Goal: Transaction & Acquisition: Purchase product/service

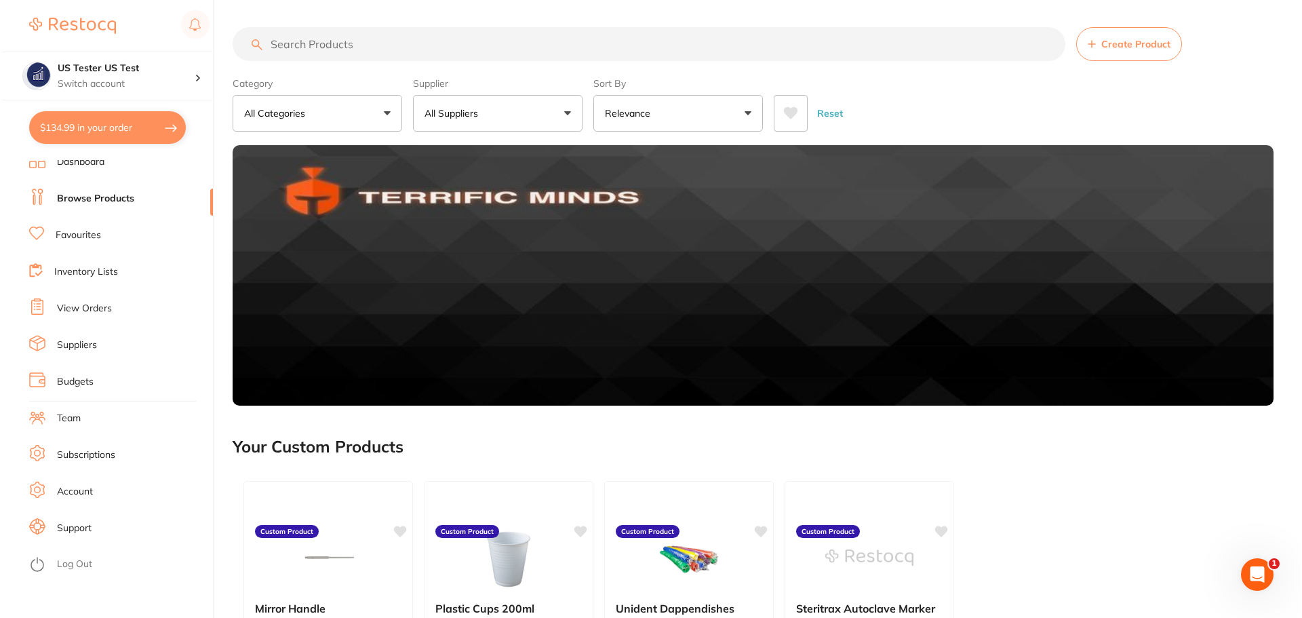
scroll to position [10, 0]
click at [62, 562] on link "Log Out" at bounding box center [72, 563] width 35 height 14
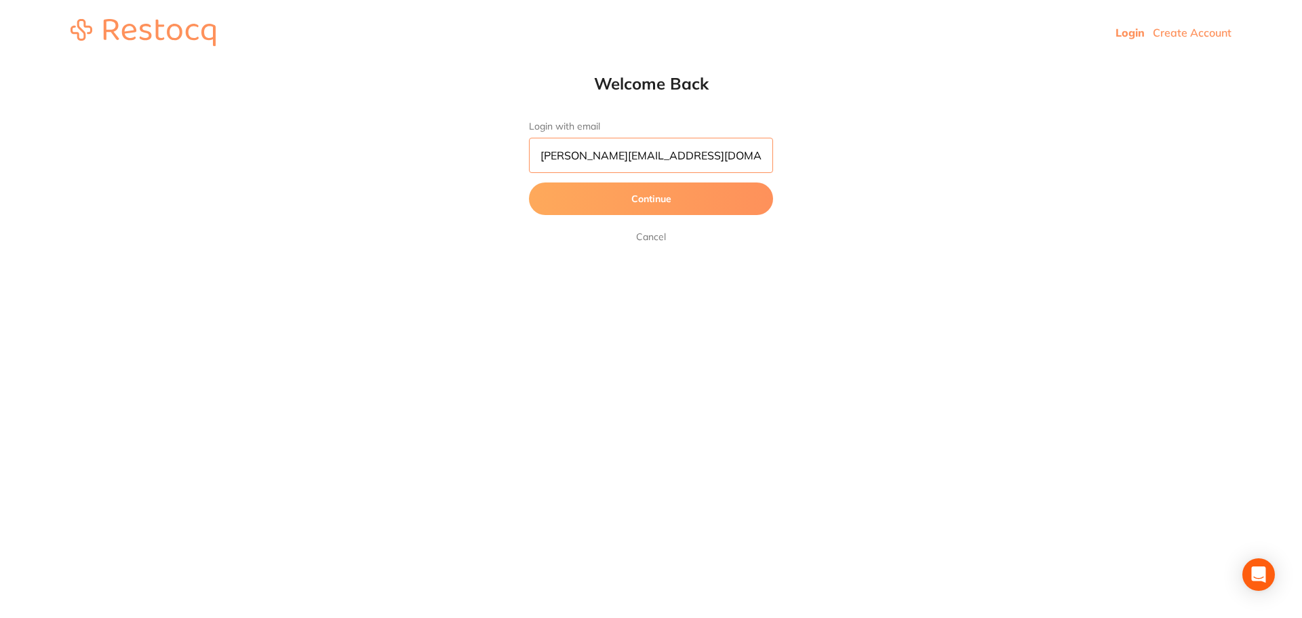
click at [574, 153] on input "[PERSON_NAME][EMAIL_ADDRESS][DOMAIN_NAME]" at bounding box center [651, 155] width 244 height 35
drag, startPoint x: 593, startPoint y: 158, endPoint x: 418, endPoint y: 160, distance: 175.0
click at [418, 160] on div "Welcome Back Login with email [PERSON_NAME][EMAIL_ADDRESS][DOMAIN_NAME] Continu…" at bounding box center [651, 159] width 1302 height 172
type input "[EMAIL_ADDRESS][DOMAIN_NAME]"
click at [529, 182] on button "Continue" at bounding box center [651, 198] width 244 height 33
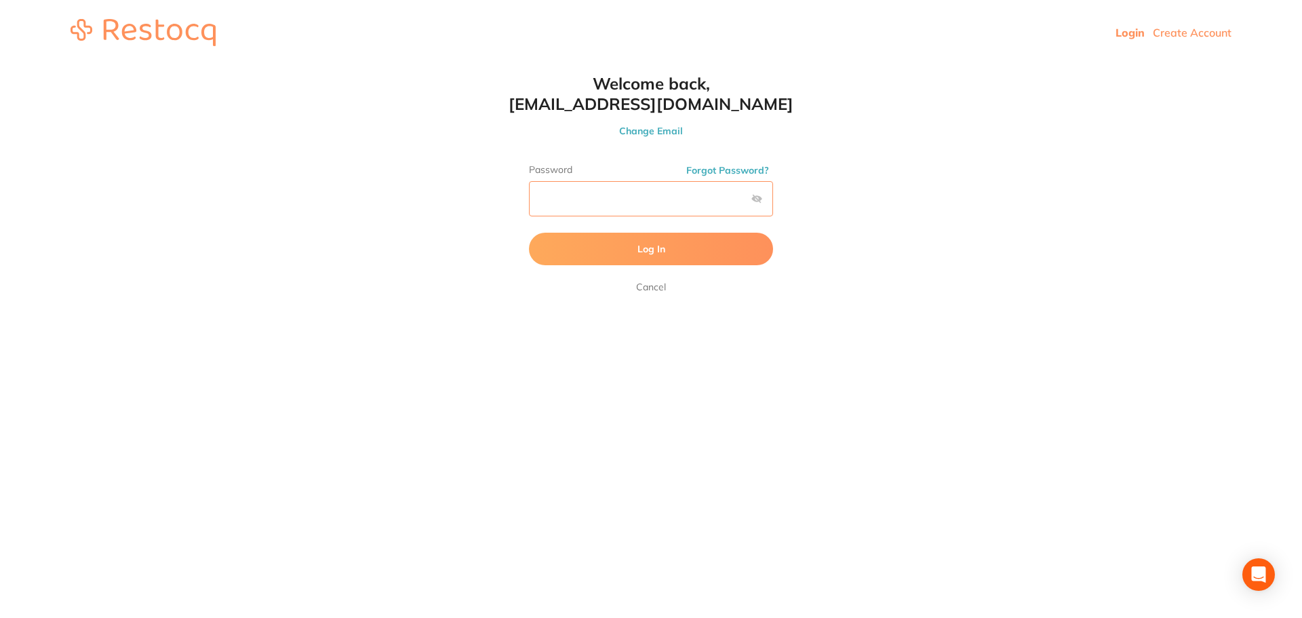
click at [529, 233] on button "Log In" at bounding box center [651, 249] width 244 height 33
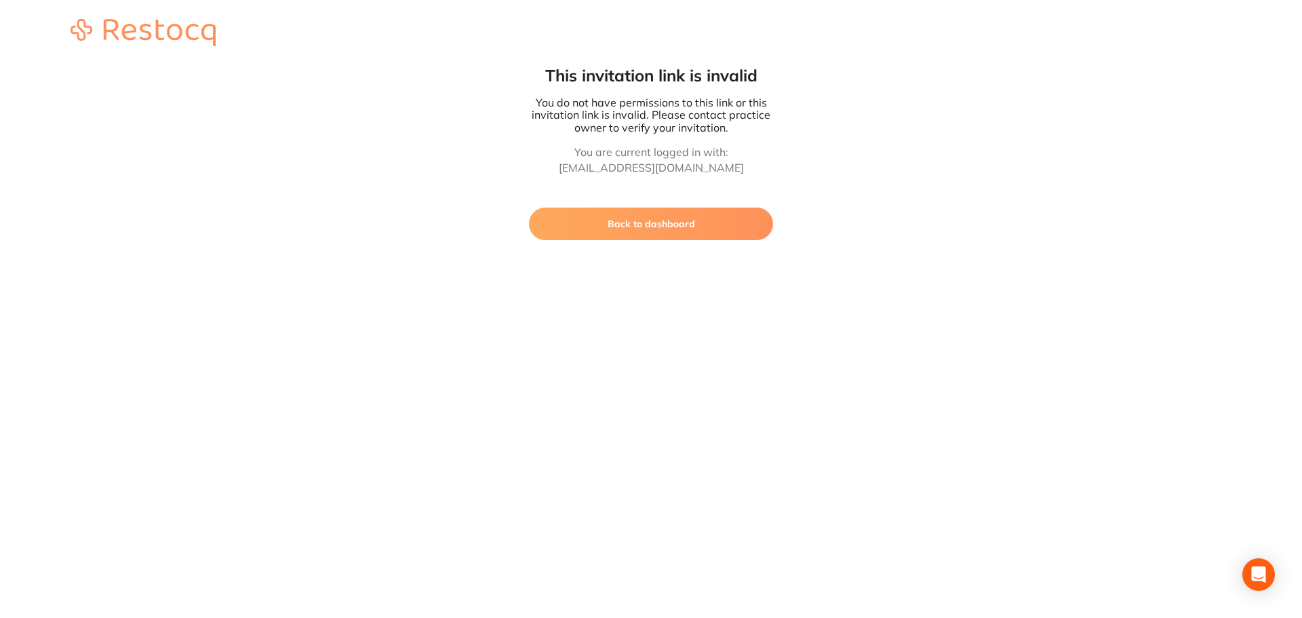
click at [617, 235] on button "Back to dashboard" at bounding box center [651, 224] width 244 height 33
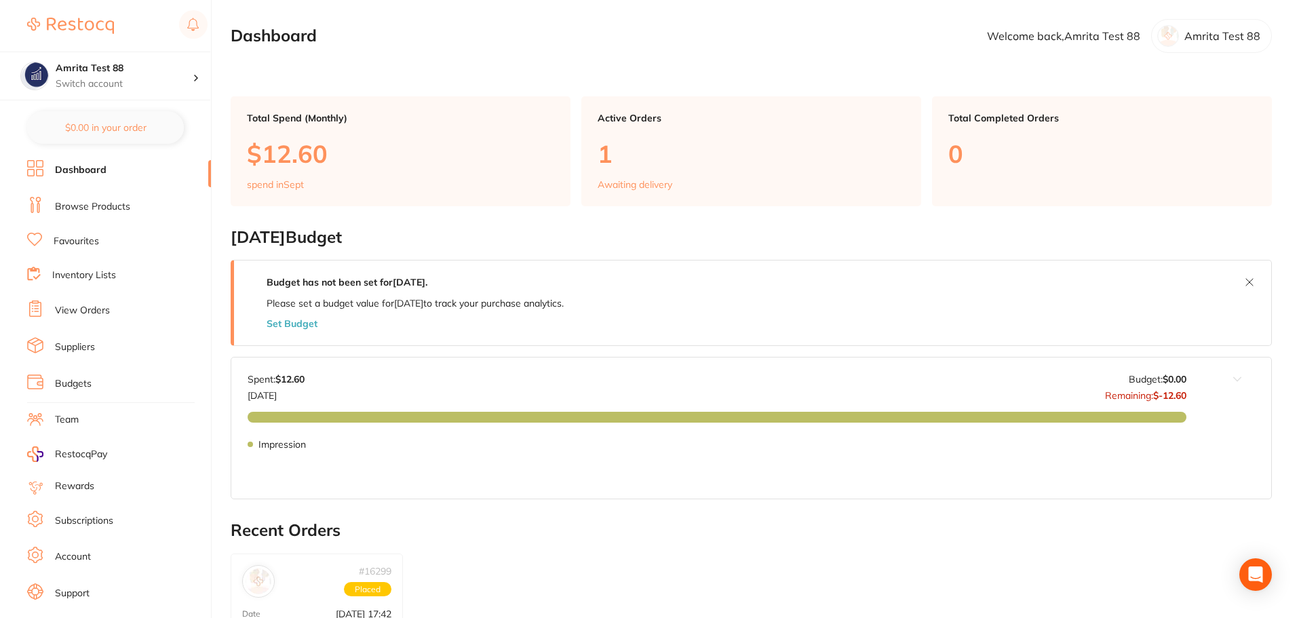
click at [121, 207] on link "Browse Products" at bounding box center [92, 207] width 75 height 14
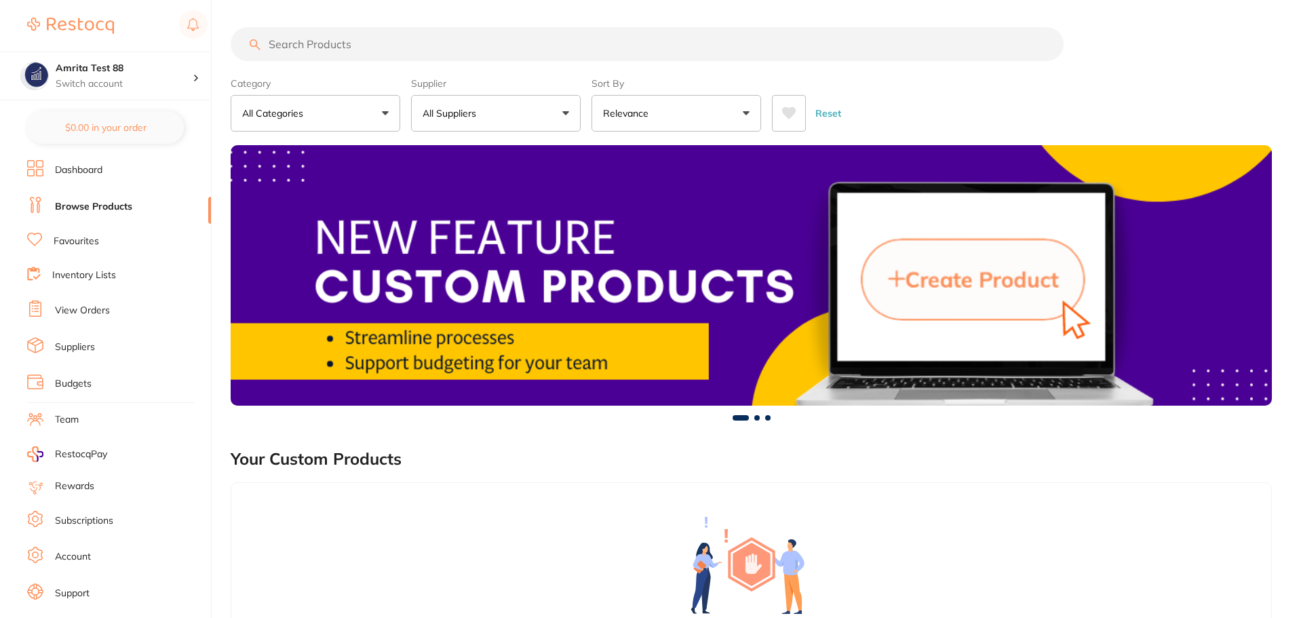
click at [474, 116] on p "All Suppliers" at bounding box center [452, 114] width 59 height 14
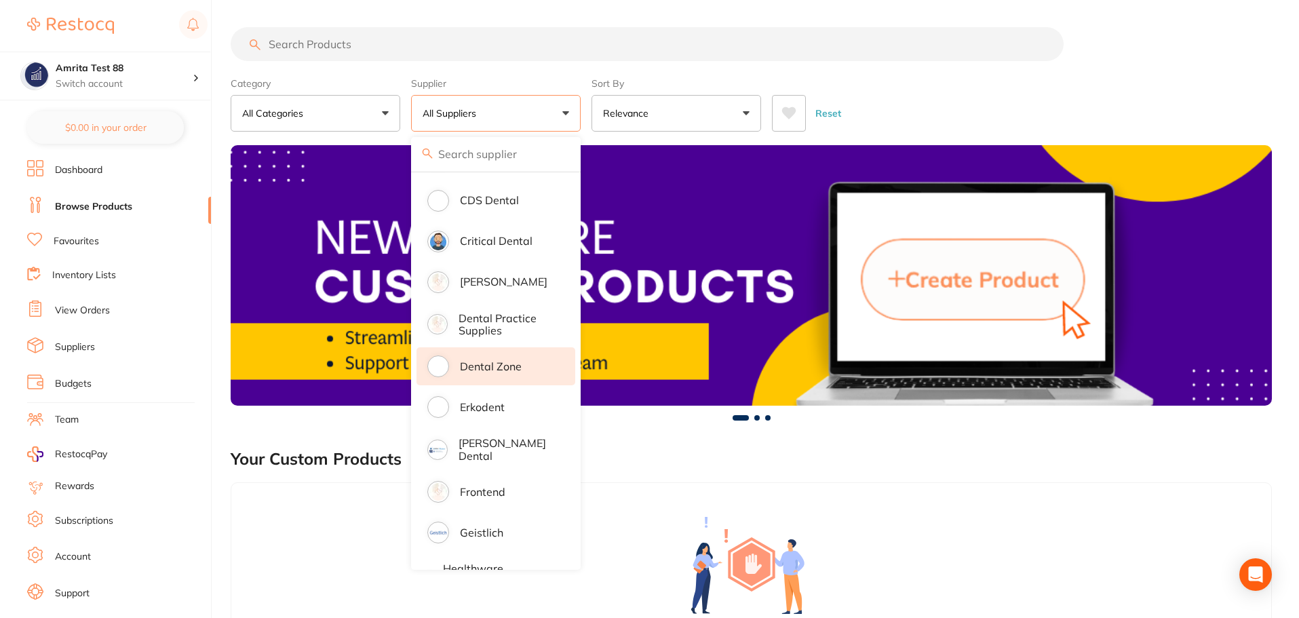
scroll to position [543, 0]
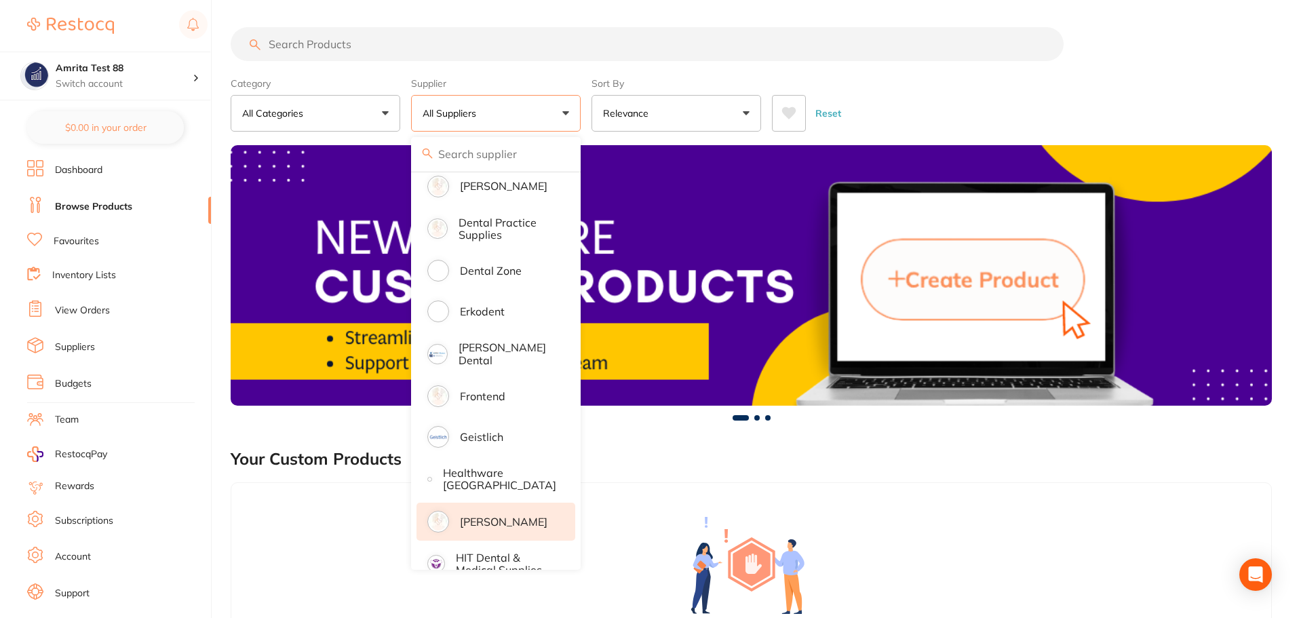
click at [491, 516] on p "[PERSON_NAME]" at bounding box center [504, 522] width 88 height 12
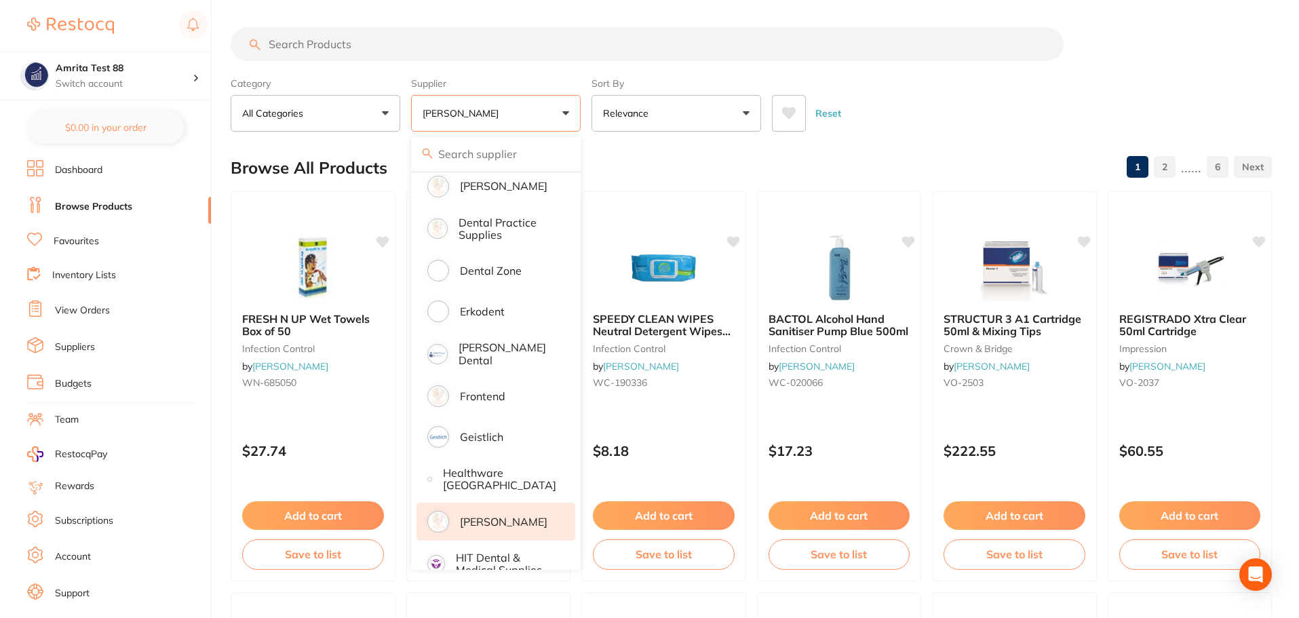
click at [585, 113] on div "Category All Categories All Categories anaesthetic articulating burs crown & br…" at bounding box center [751, 102] width 1041 height 60
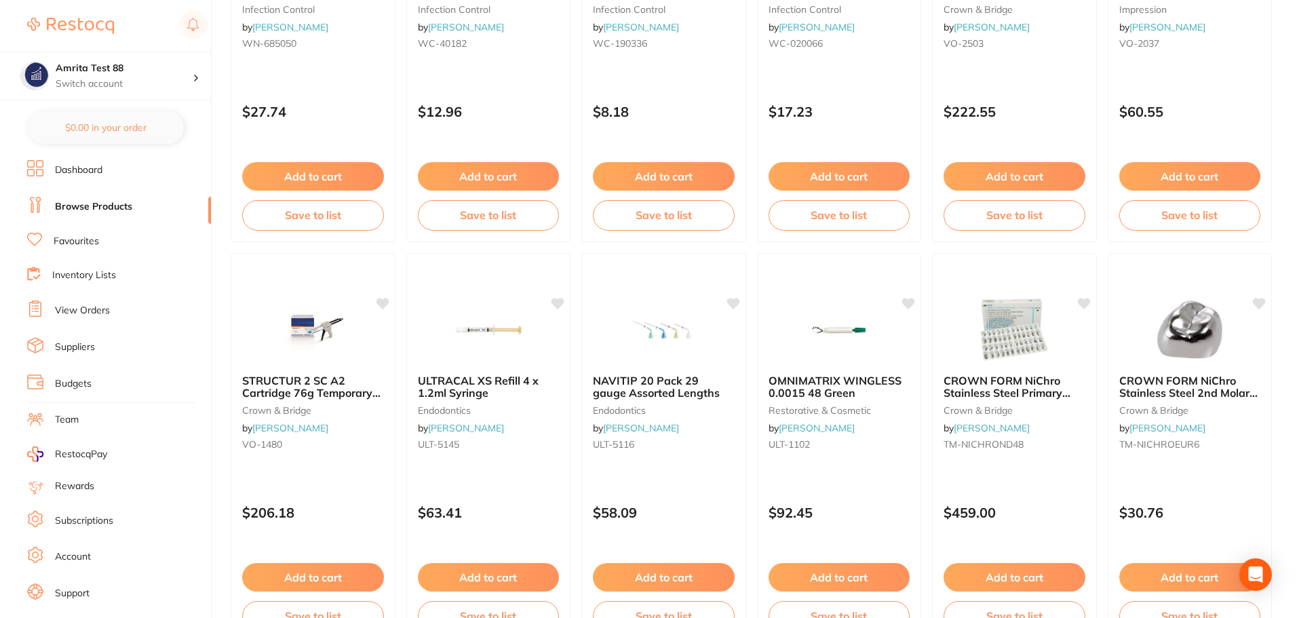
scroll to position [0, 0]
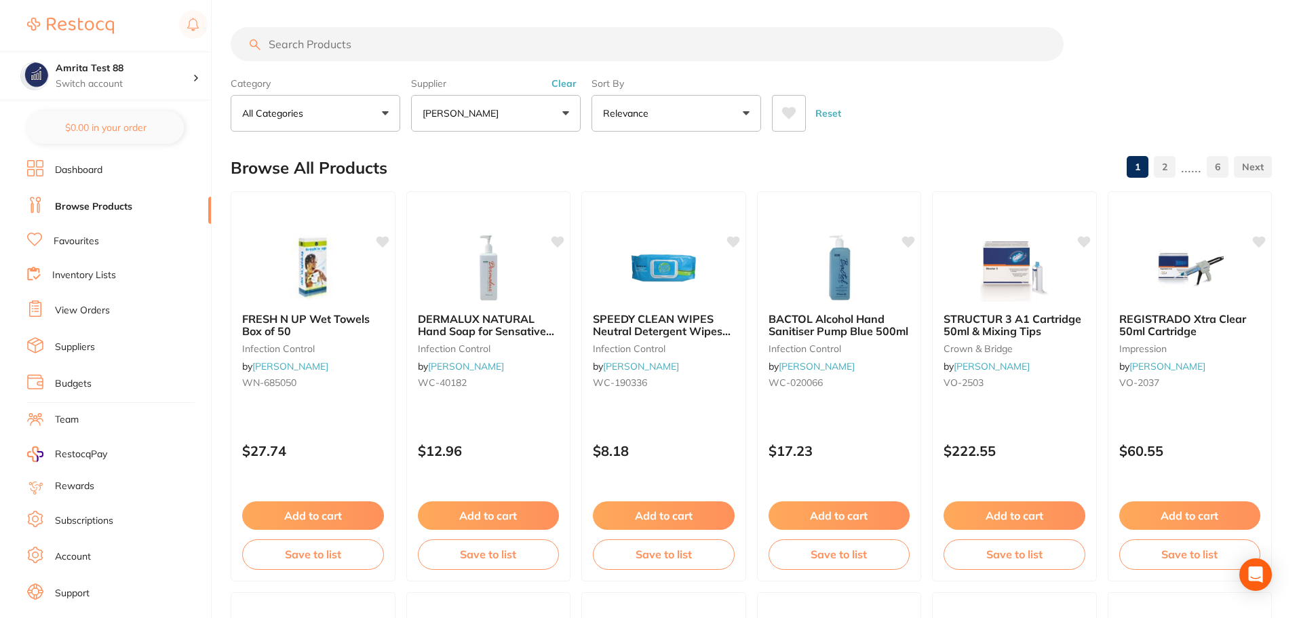
click at [489, 43] on input "search" at bounding box center [647, 44] width 833 height 34
paste input "KY-282111"
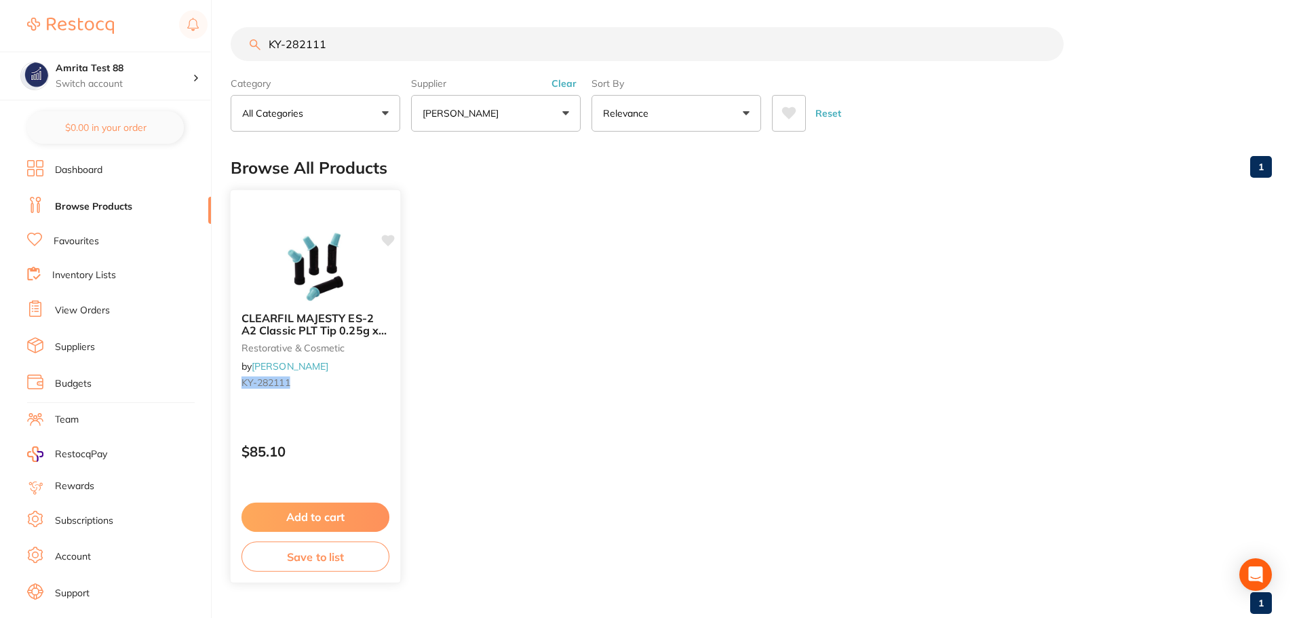
type input "KY-282111"
click at [334, 400] on div "CLEARFIL MAJESTY ES-2 A2 Classic PLT Tip 0.25g x 20 restorative & cosmetic by H…" at bounding box center [316, 353] width 170 height 104
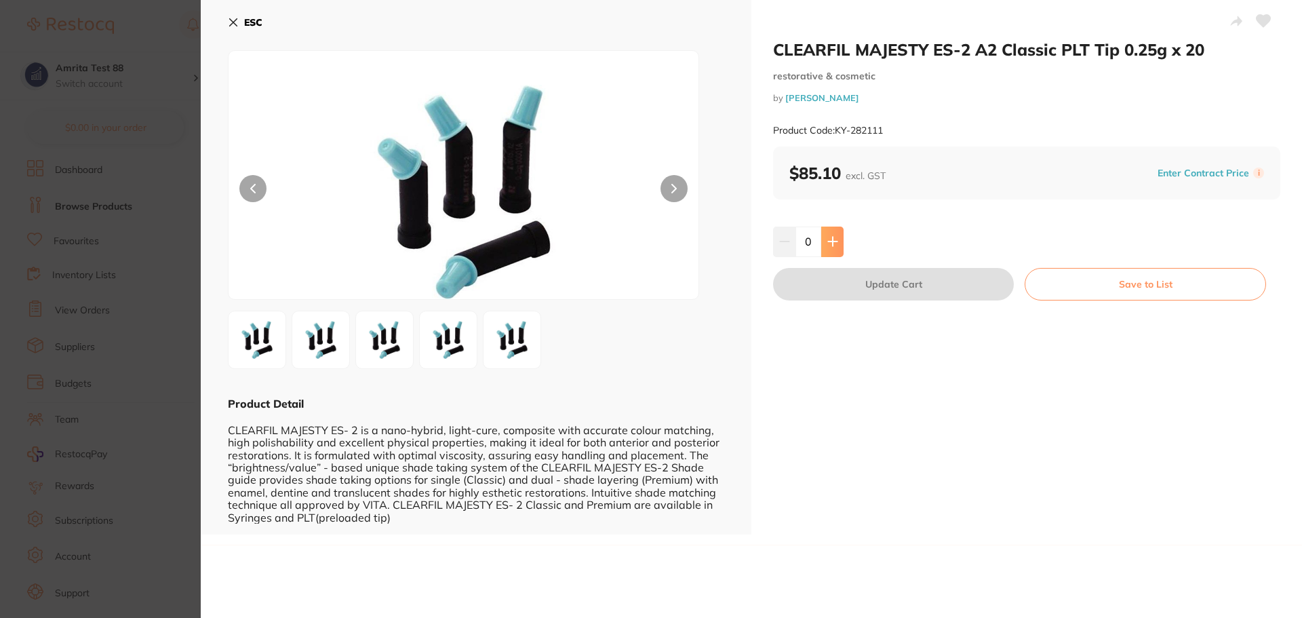
click at [835, 251] on button at bounding box center [833, 242] width 22 height 30
type input "1"
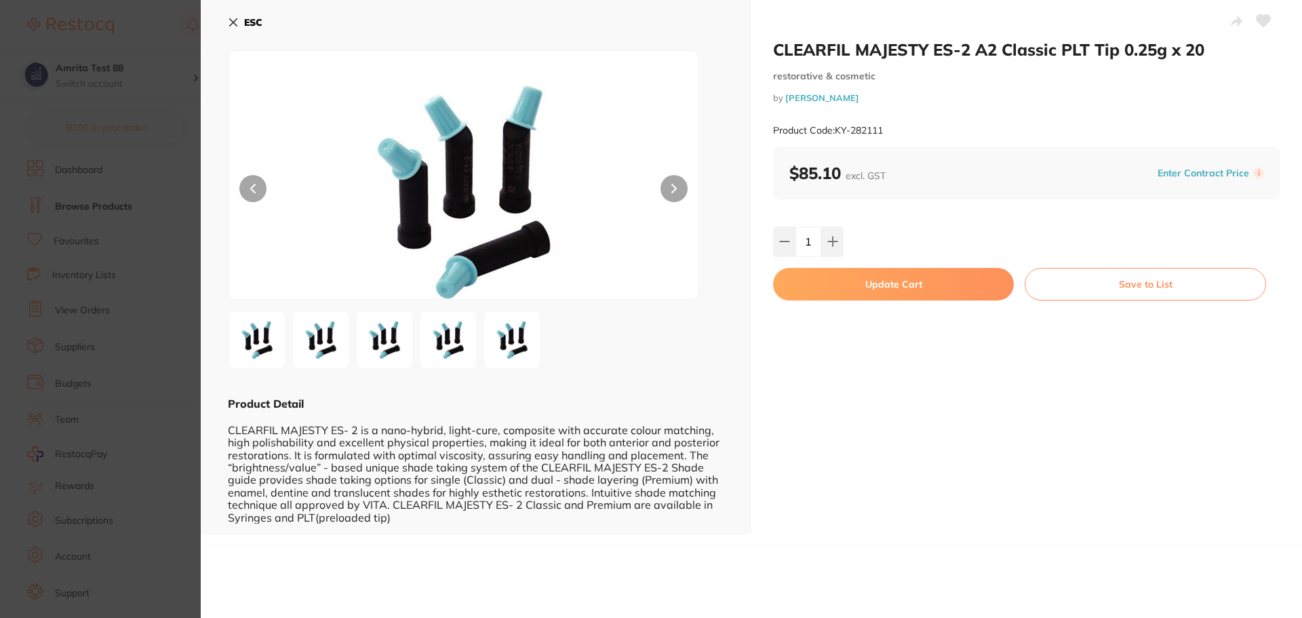
click at [908, 290] on button "Update Cart" at bounding box center [893, 284] width 241 height 33
checkbox input "false"
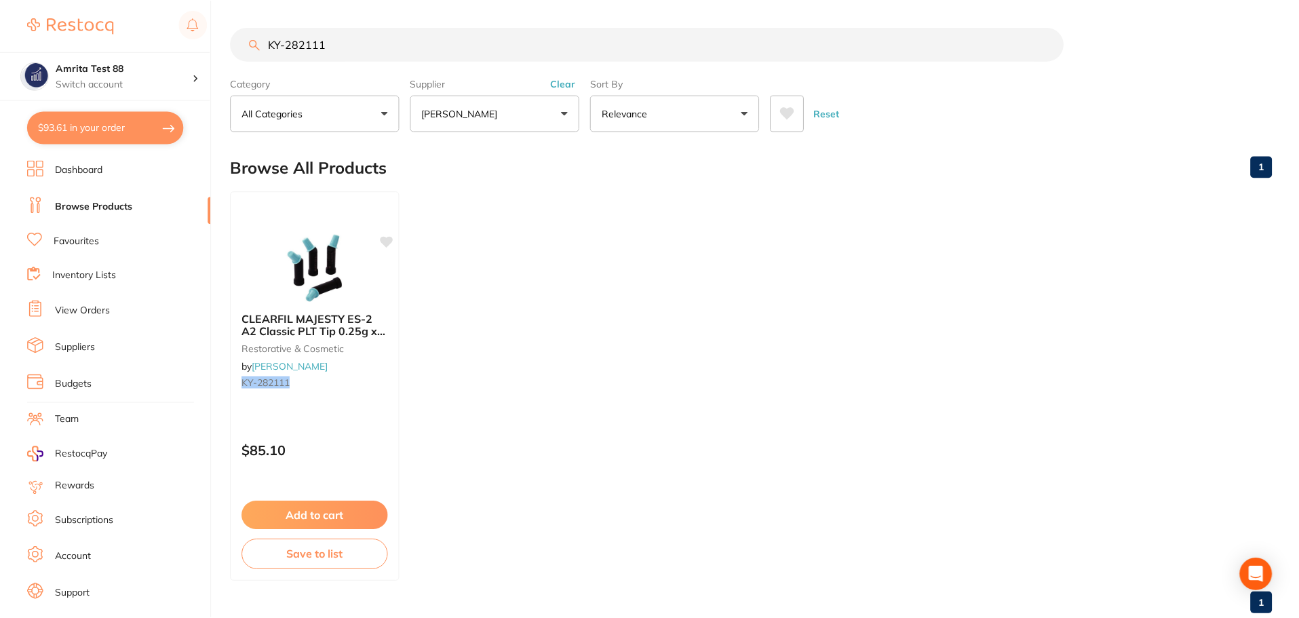
scroll to position [7, 0]
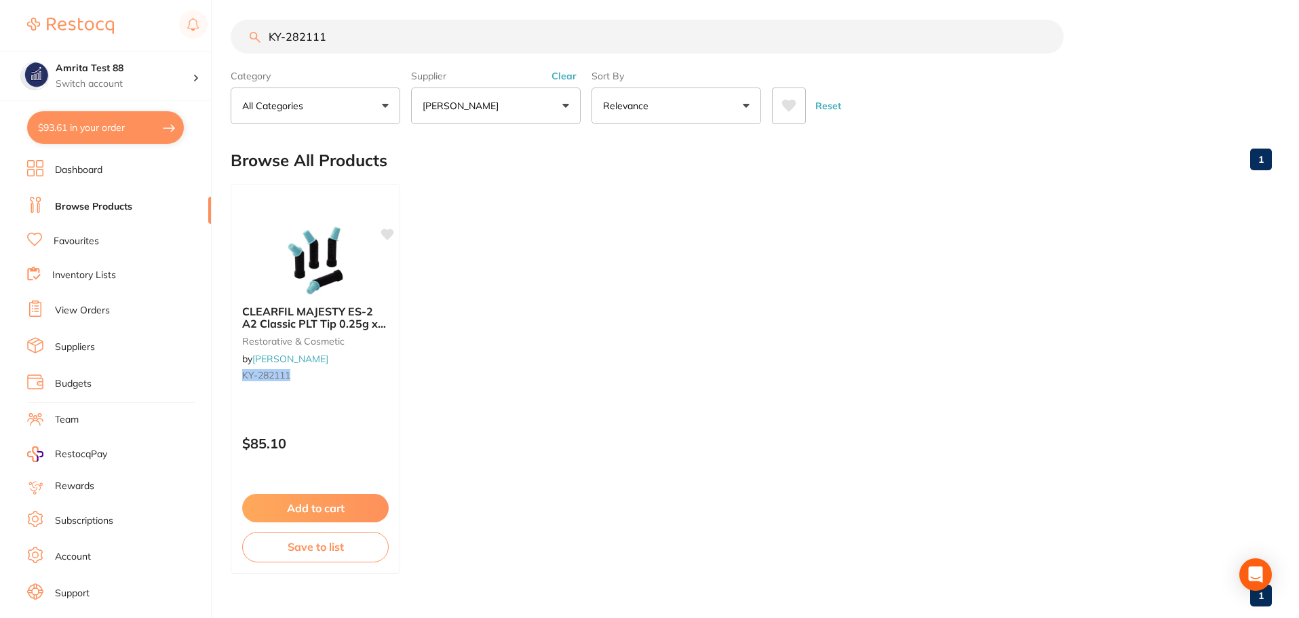
drag, startPoint x: 302, startPoint y: 20, endPoint x: 129, endPoint y: 27, distance: 173.1
click at [129, 27] on div "$93.61 Amrita Test 88 Switch account Amrita Test 88 $93.61 in your order Dashbo…" at bounding box center [649, 302] width 1299 height 618
drag, startPoint x: 379, startPoint y: 43, endPoint x: 135, endPoint y: 50, distance: 243.6
click at [135, 50] on div "$93.61 Amrita Test 88 Switch account Amrita Test 88 $93.61 in your order Dashbo…" at bounding box center [649, 302] width 1299 height 618
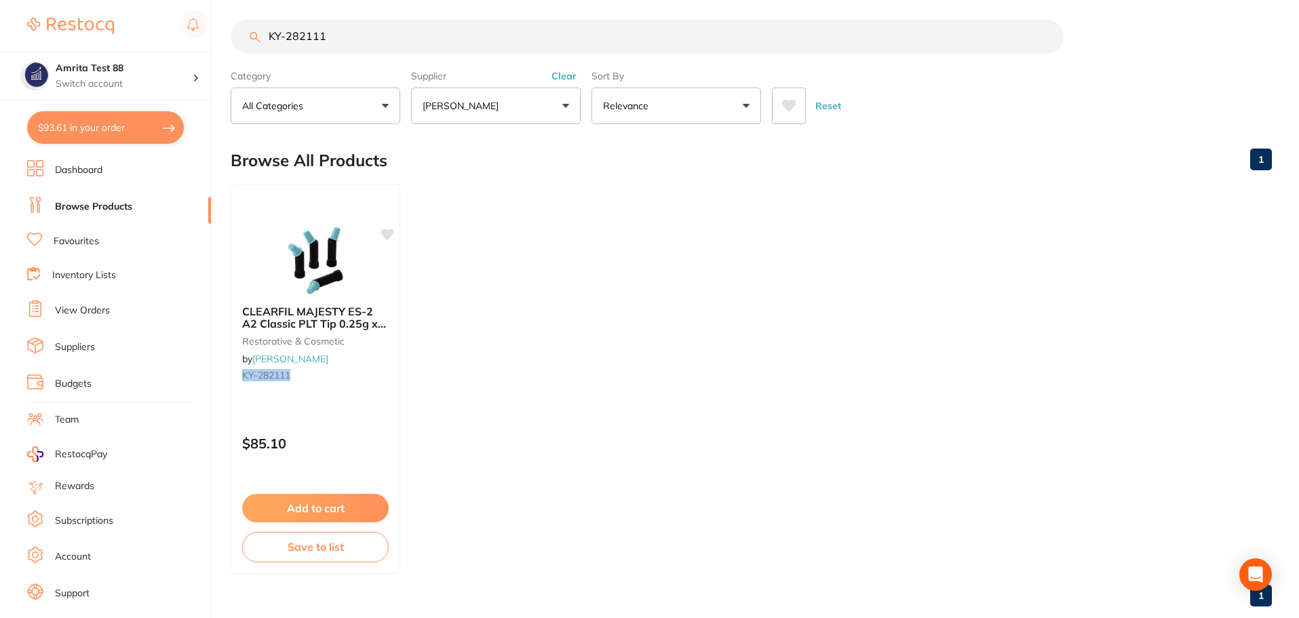
paste input "2"
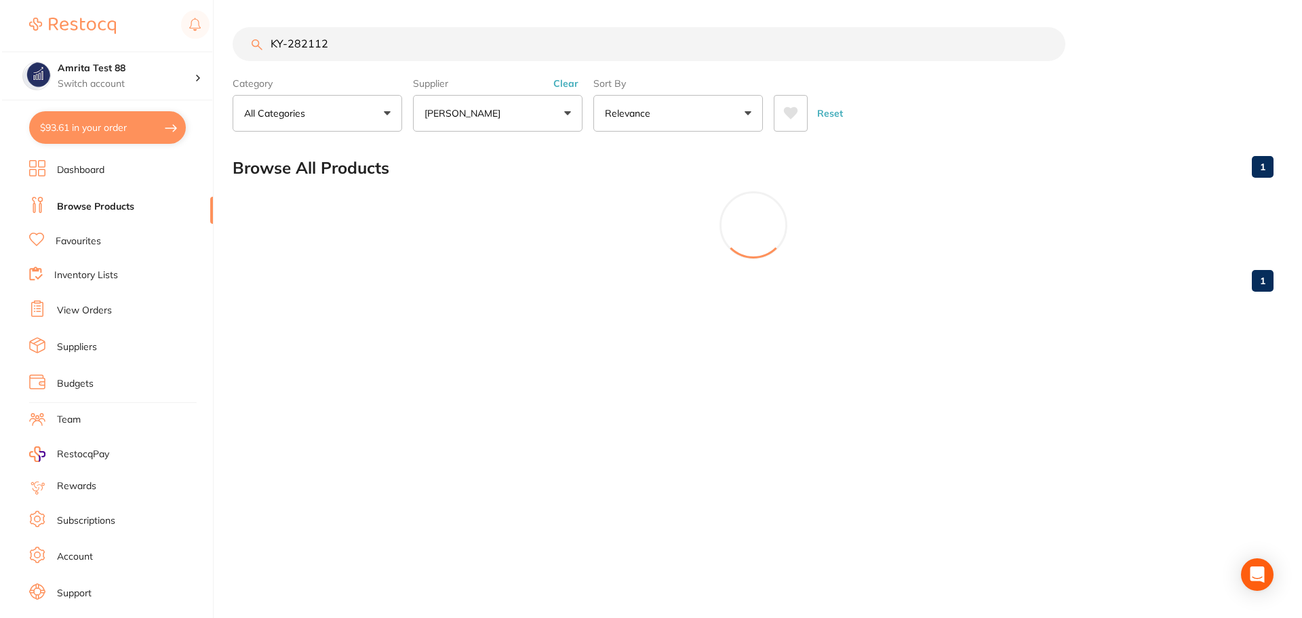
scroll to position [0, 0]
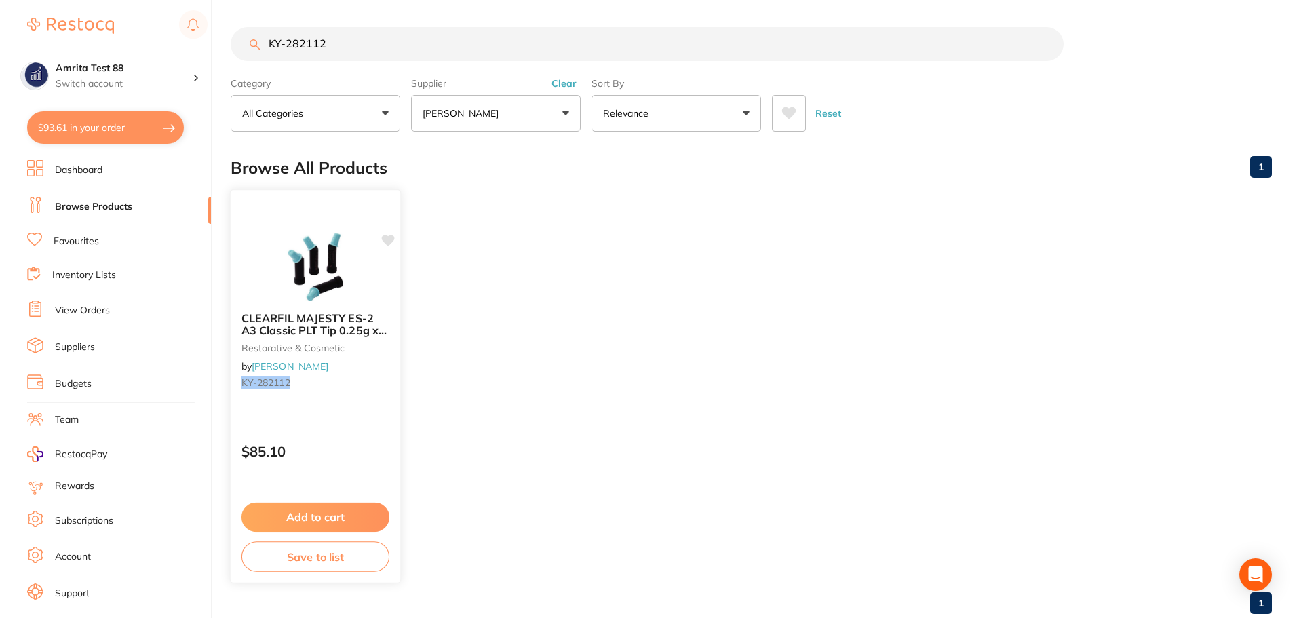
type input "KY-282112"
click at [326, 438] on div "$85.10" at bounding box center [316, 448] width 170 height 37
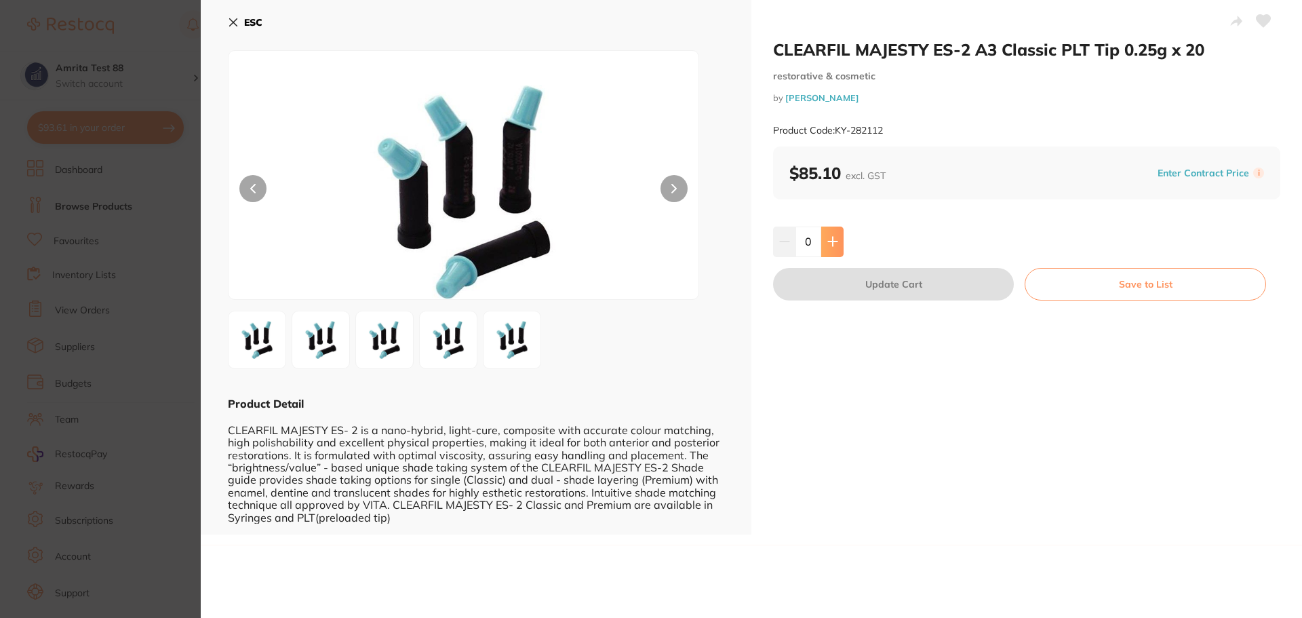
click at [837, 243] on button at bounding box center [833, 242] width 22 height 30
type input "1"
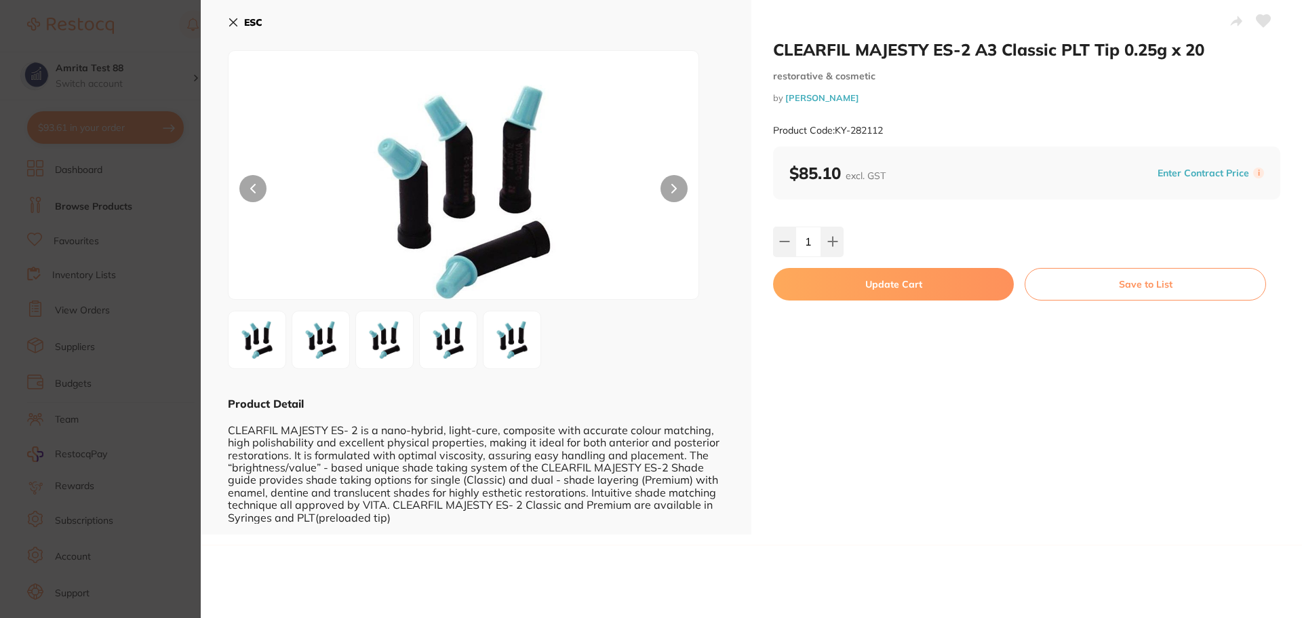
click at [840, 282] on button "Update Cart" at bounding box center [893, 284] width 241 height 33
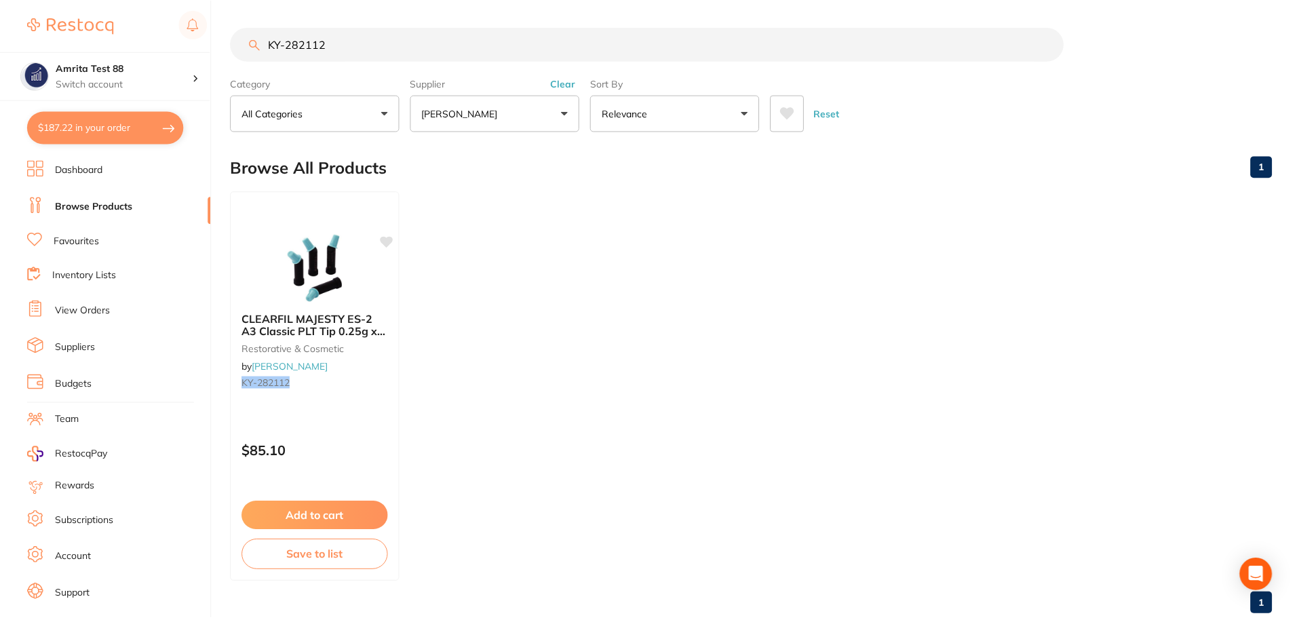
scroll to position [7, 0]
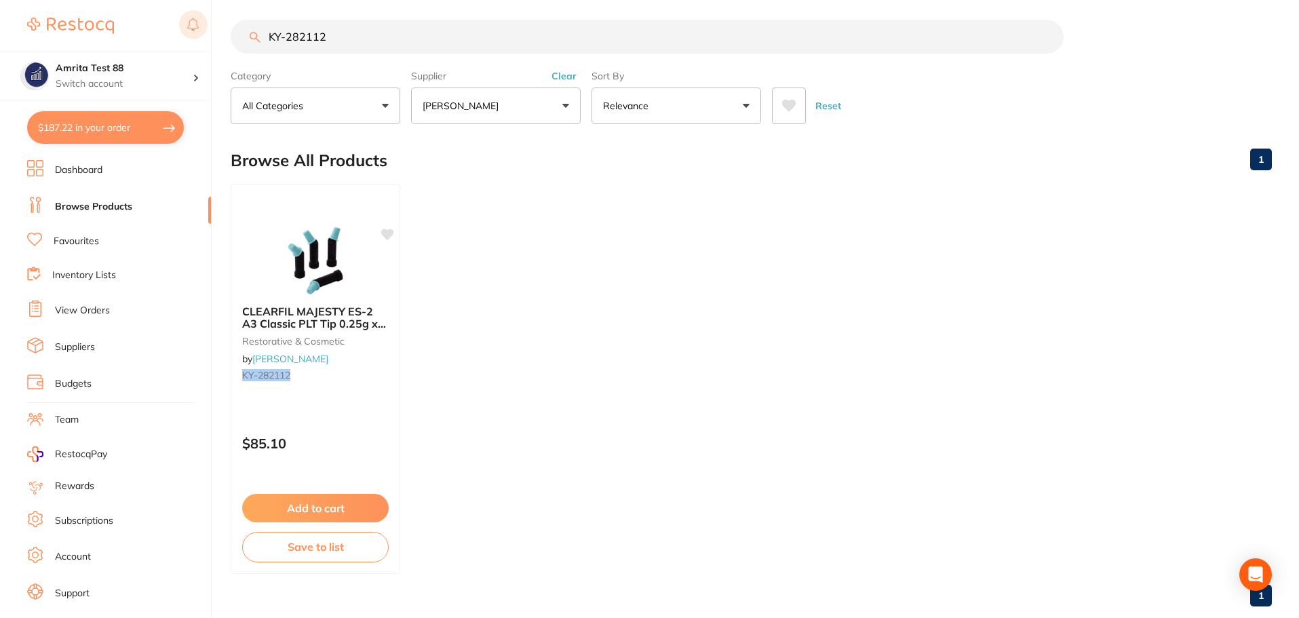
drag, startPoint x: 379, startPoint y: 39, endPoint x: 191, endPoint y: 37, distance: 188.6
click at [191, 37] on div "$187.22 Amrita Test 88 Switch account Amrita Test 88 $187.22 in your order Dash…" at bounding box center [649, 302] width 1299 height 618
paste input "AA-608"
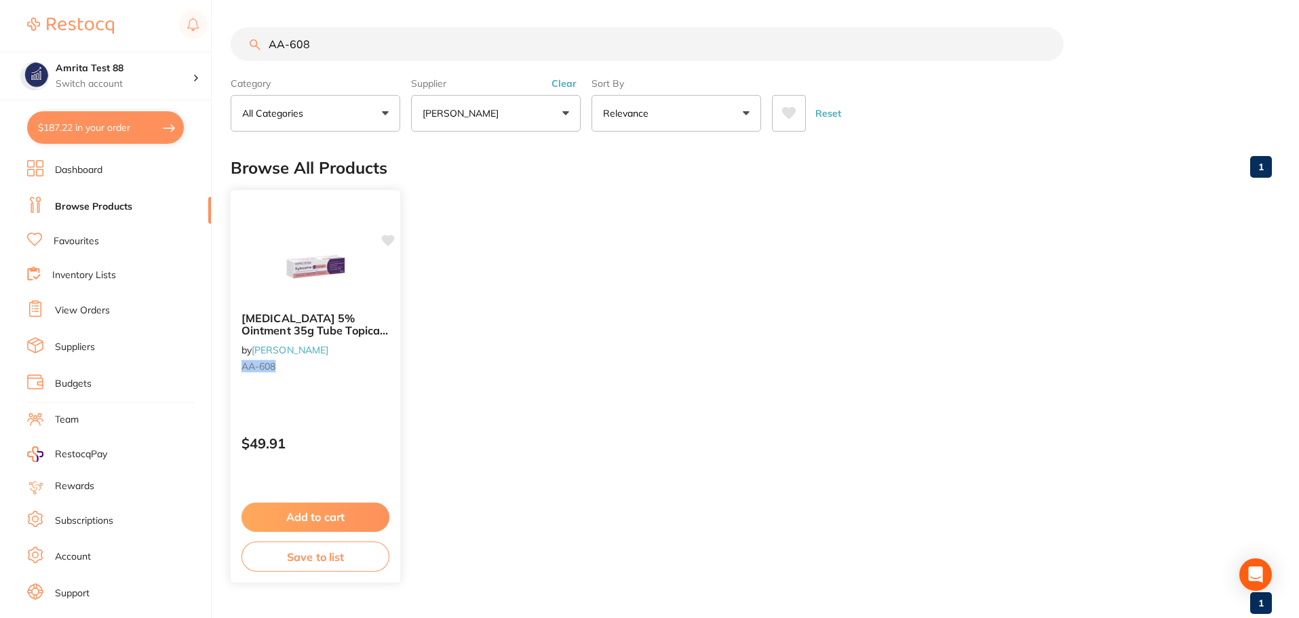
type input "AA-608"
click at [341, 430] on div "$49.91" at bounding box center [316, 440] width 170 height 37
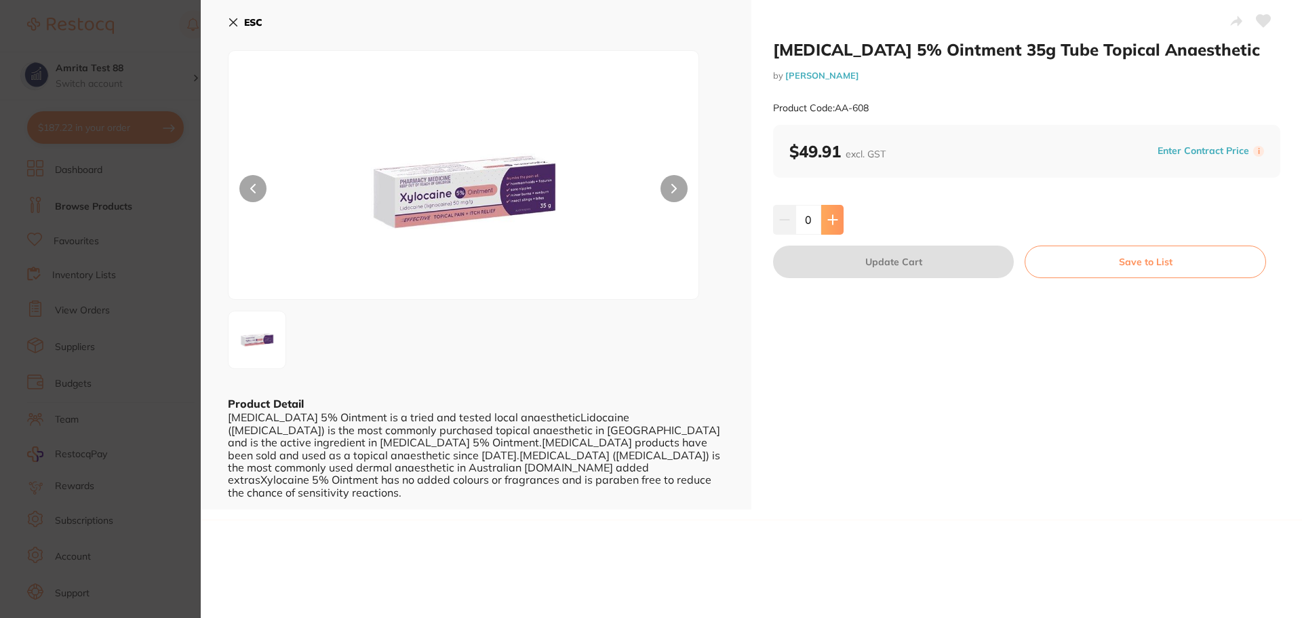
click at [840, 229] on button at bounding box center [833, 220] width 22 height 30
type input "1"
click at [851, 268] on button "Update Cart" at bounding box center [893, 262] width 241 height 33
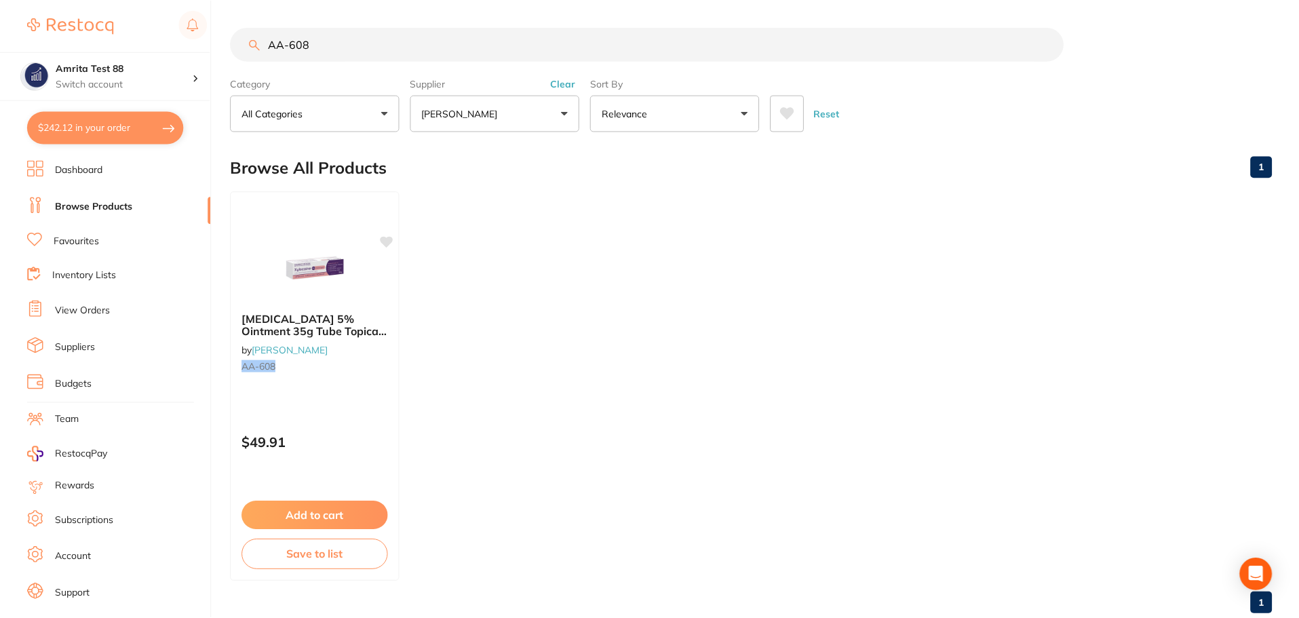
scroll to position [7, 0]
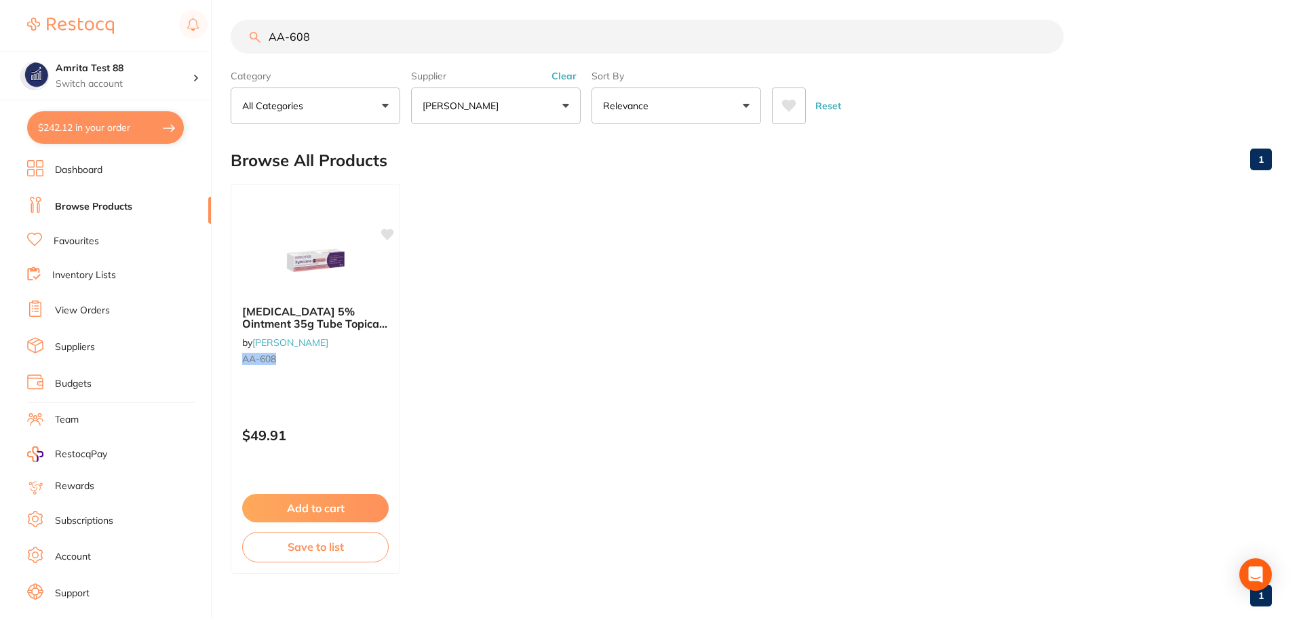
drag, startPoint x: 330, startPoint y: 40, endPoint x: 227, endPoint y: 34, distance: 104.0
click at [227, 34] on div "$242.12 Amrita Test 88 Switch account Amrita Test 88 $242.12 in your order Dash…" at bounding box center [649, 302] width 1299 height 618
paste input "GC- FUJILCCAPA2"
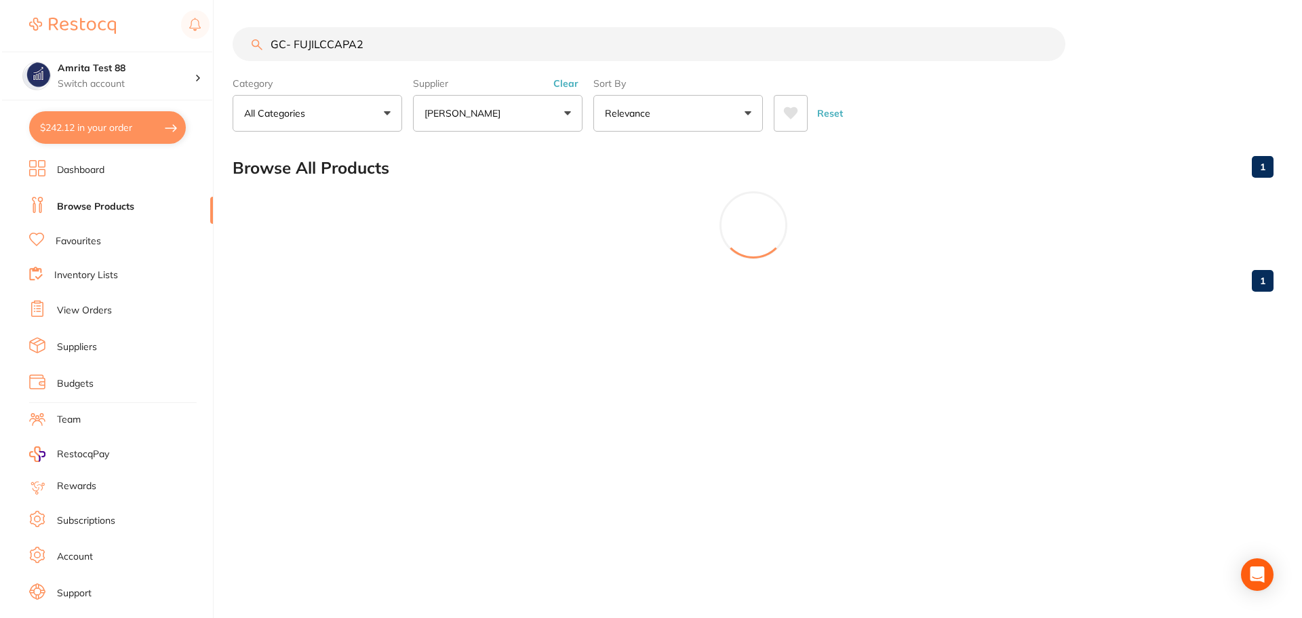
scroll to position [0, 0]
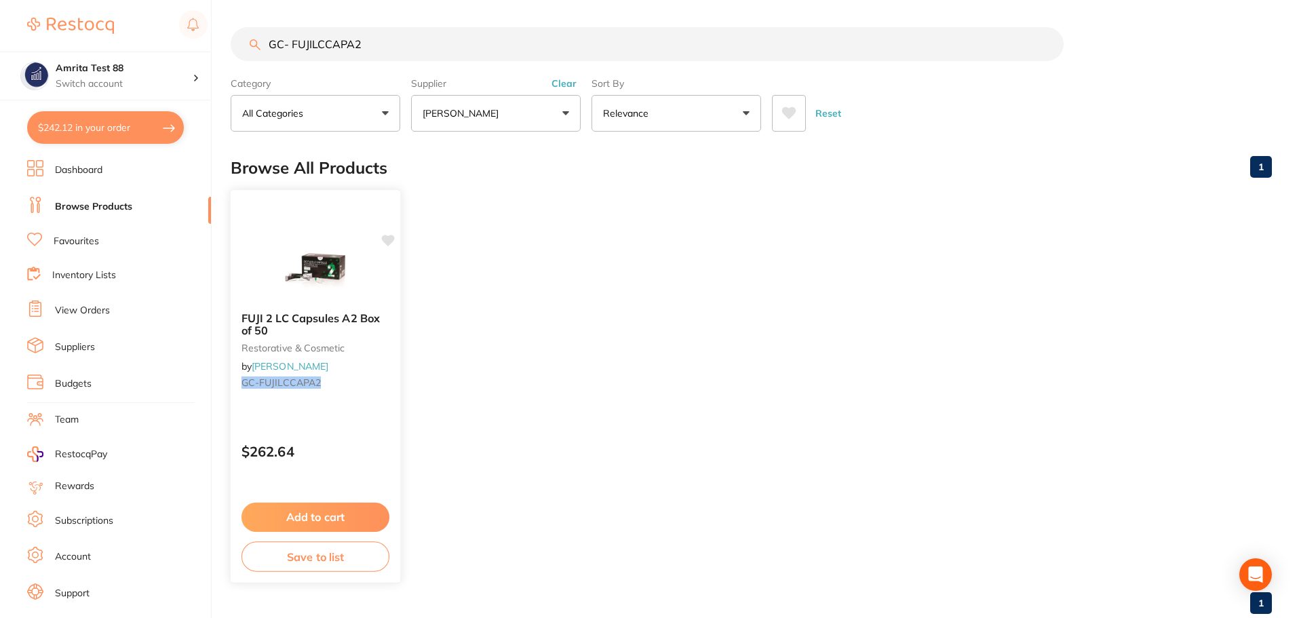
type input "GC- FUJILCCAPA2"
click at [357, 433] on div "$262.64" at bounding box center [316, 448] width 170 height 37
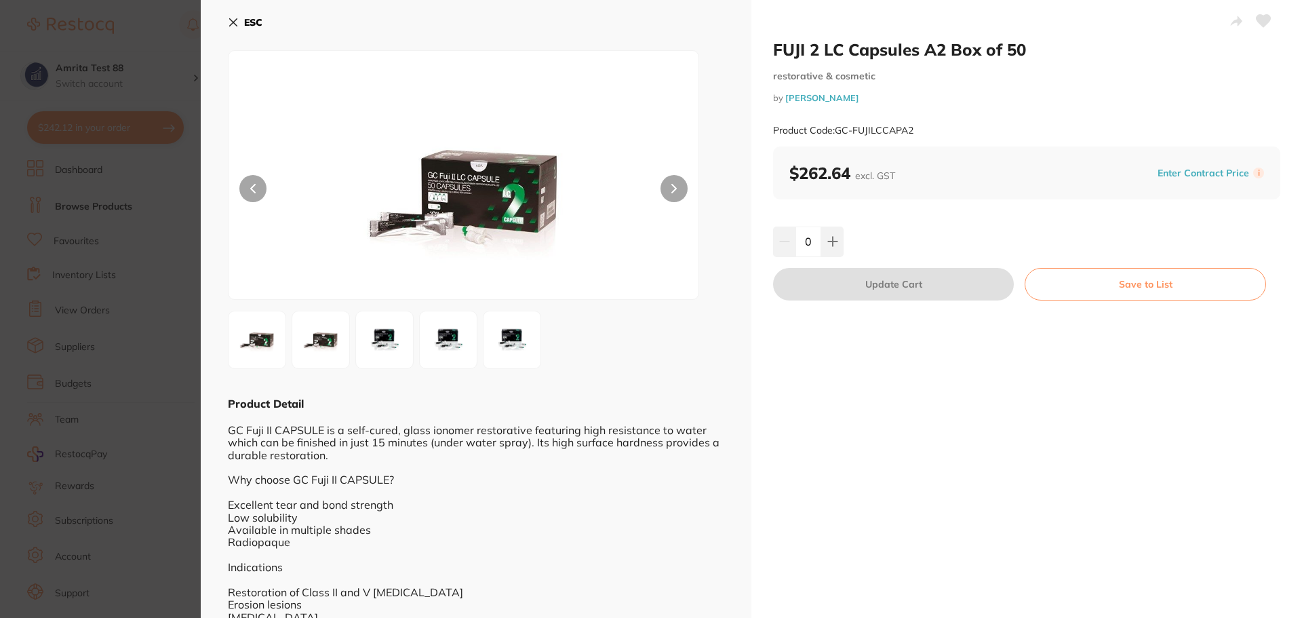
drag, startPoint x: 832, startPoint y: 244, endPoint x: 836, endPoint y: 275, distance: 31.6
click at [832, 244] on icon at bounding box center [832, 241] width 9 height 9
type input "1"
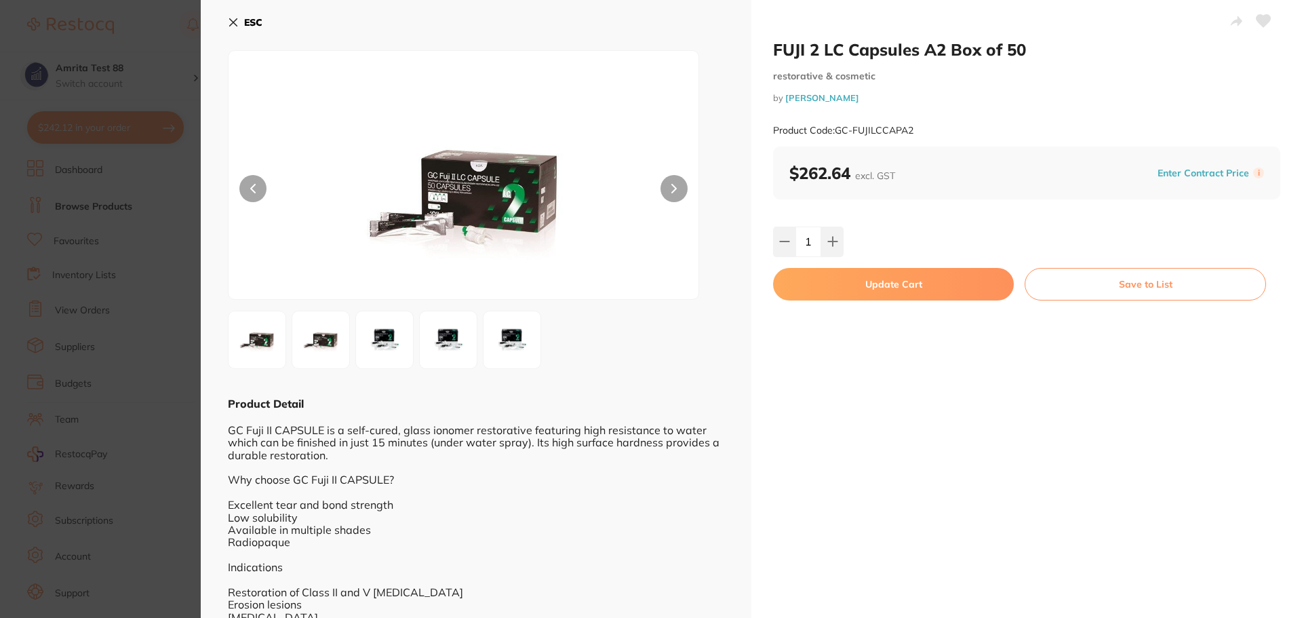
click at [841, 292] on button "Update Cart" at bounding box center [893, 284] width 241 height 33
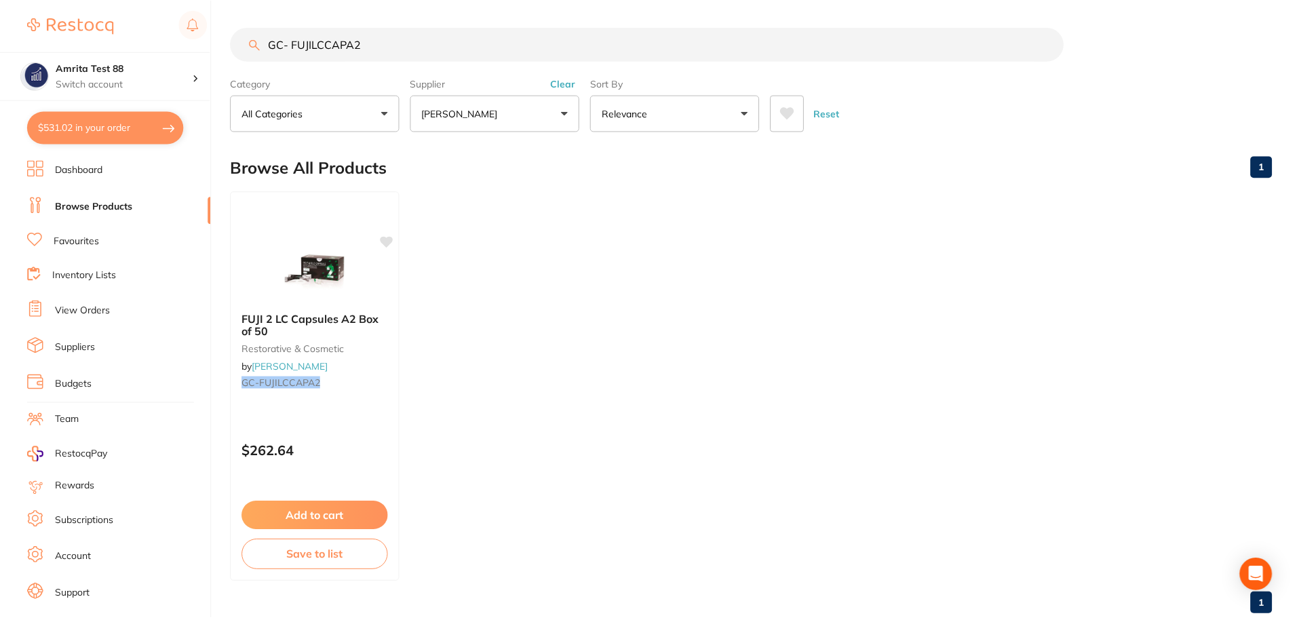
scroll to position [7, 0]
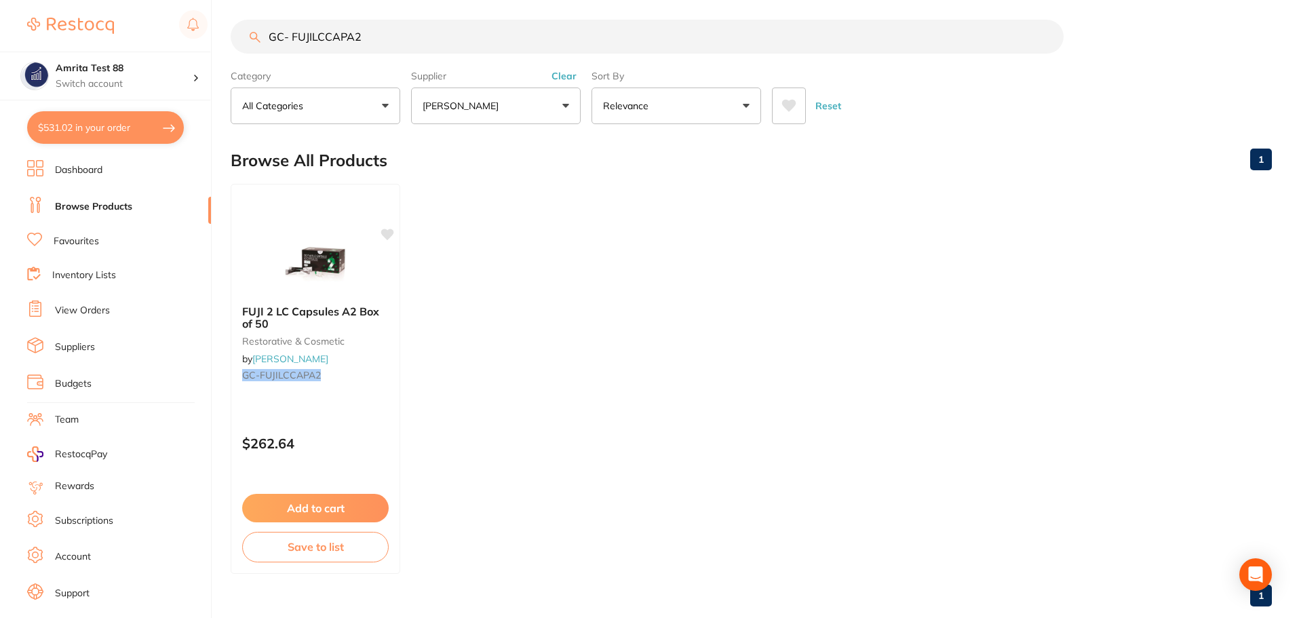
drag, startPoint x: 381, startPoint y: 45, endPoint x: 148, endPoint y: 43, distance: 232.7
click at [148, 43] on div "$531.02 Amrita Test 88 Switch account Amrita Test 88 $531.02 in your order Dash…" at bounding box center [649, 302] width 1299 height 618
paste input "EV- 7184X001"
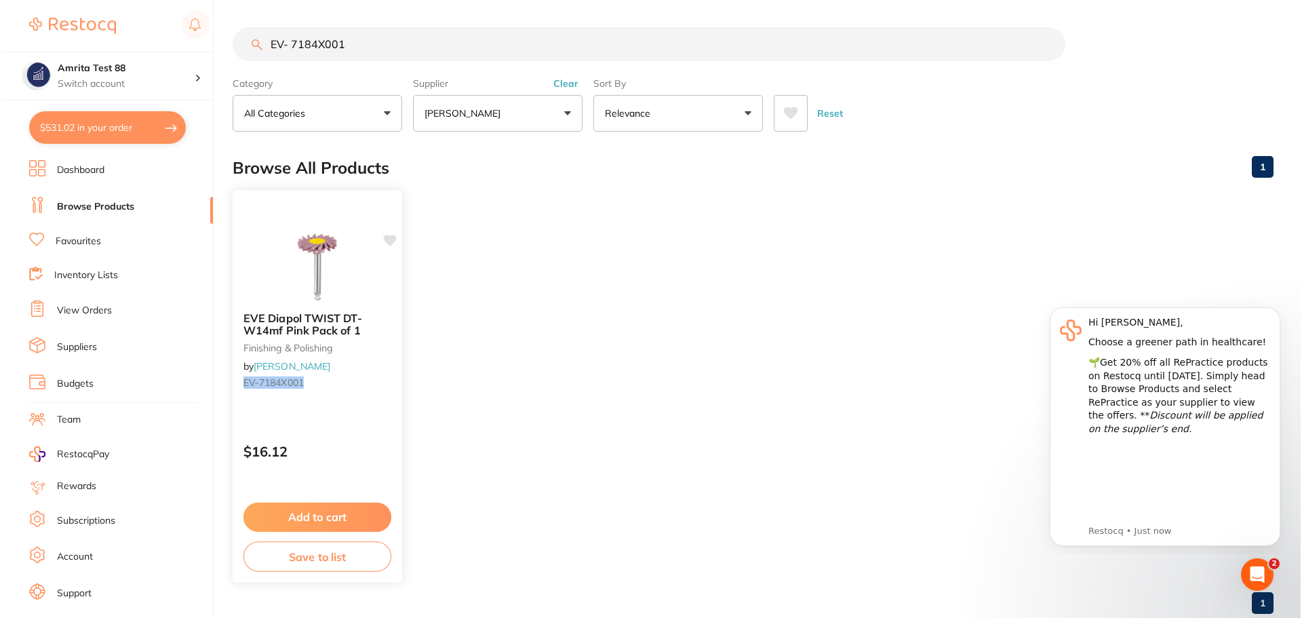
scroll to position [0, 0]
type input "EV- 7184X001"
click at [360, 403] on div "EVE Diapol TWIST DT-W14mf Pink Pack of 1 finishing & polishing by Henry Schein …" at bounding box center [316, 353] width 170 height 104
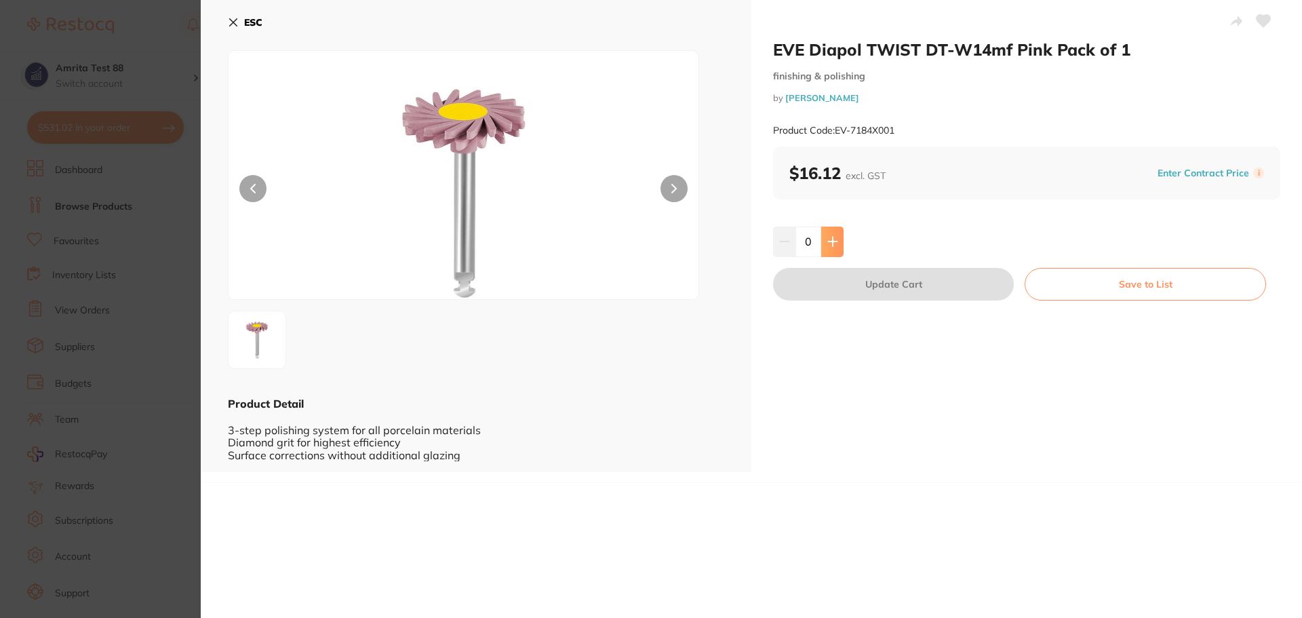
drag, startPoint x: 836, startPoint y: 237, endPoint x: 828, endPoint y: 242, distance: 9.8
click at [836, 237] on button at bounding box center [833, 242] width 22 height 30
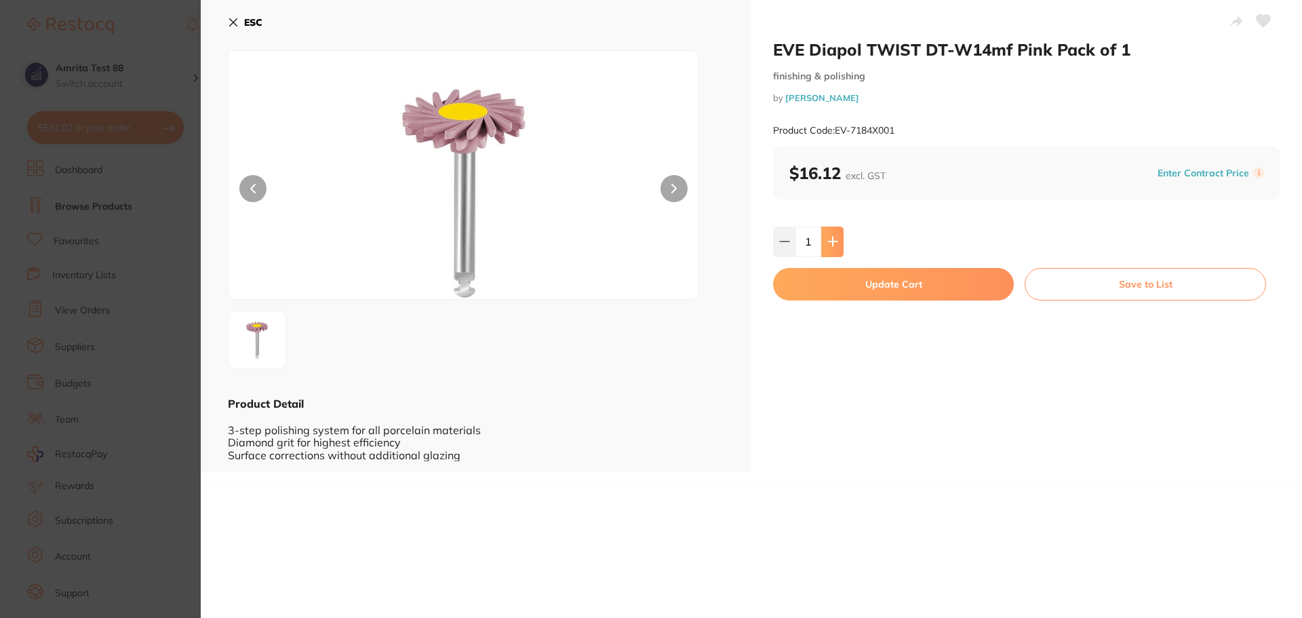
click at [837, 242] on button at bounding box center [833, 242] width 22 height 30
type input "2"
click at [849, 284] on button "Update Cart" at bounding box center [893, 284] width 241 height 33
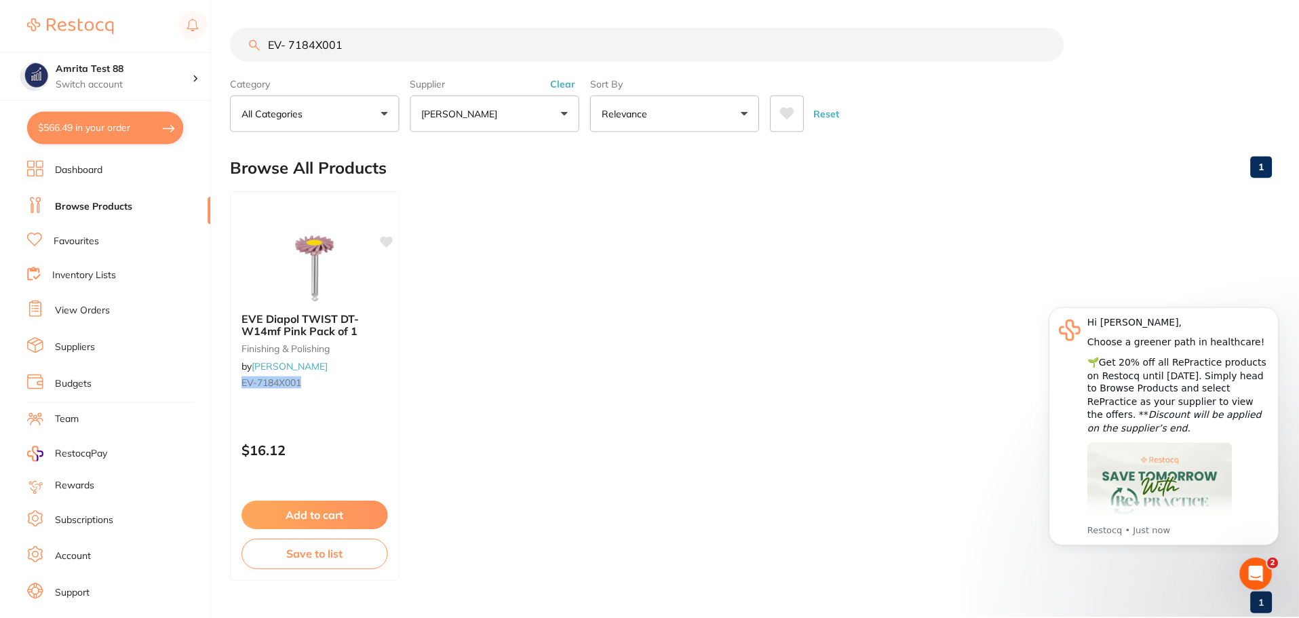
scroll to position [7, 0]
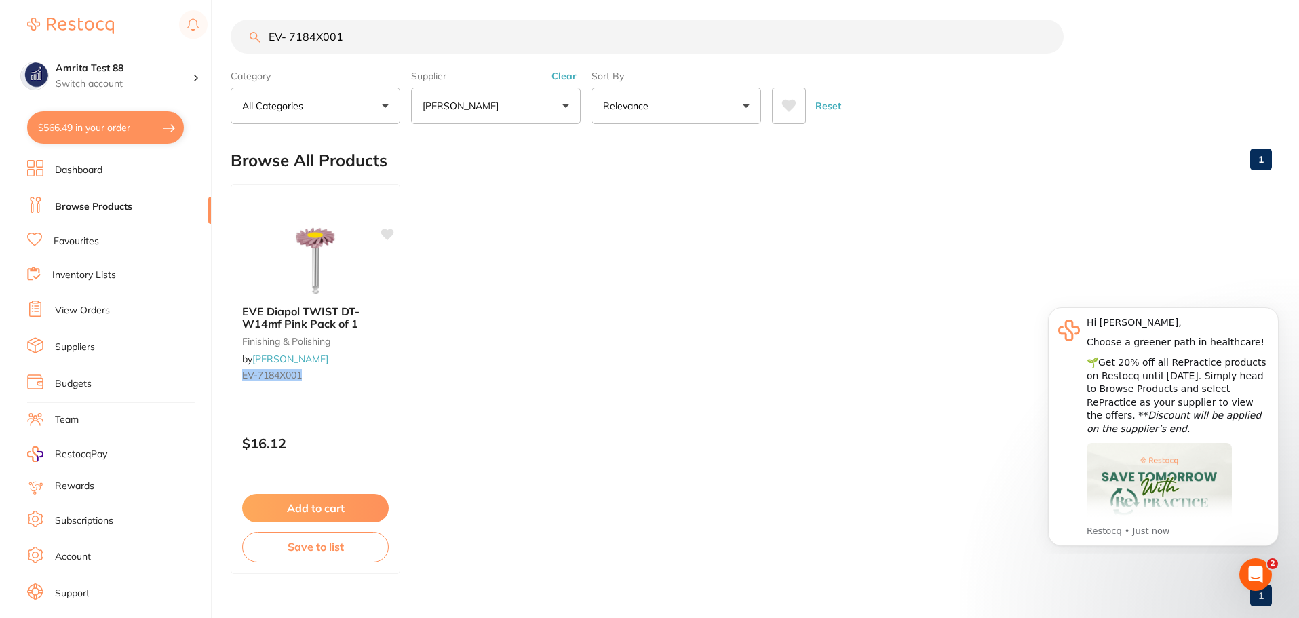
click at [158, 121] on button "$566.49 in your order" at bounding box center [105, 127] width 157 height 33
checkbox input "true"
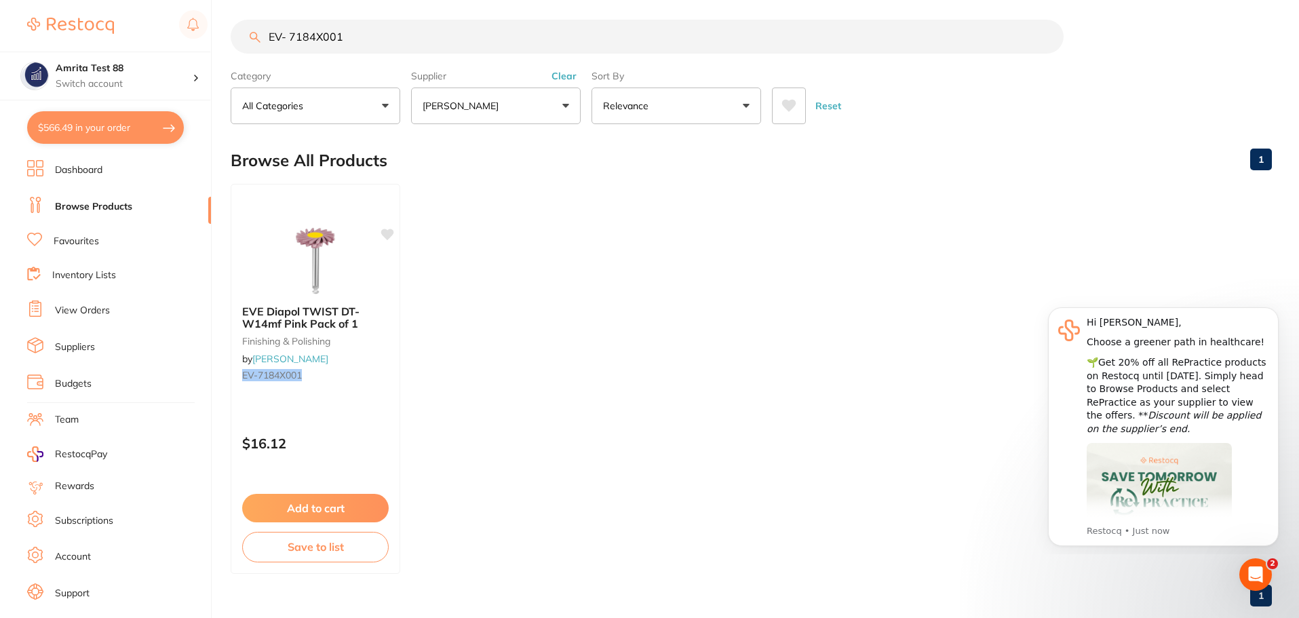
checkbox input "true"
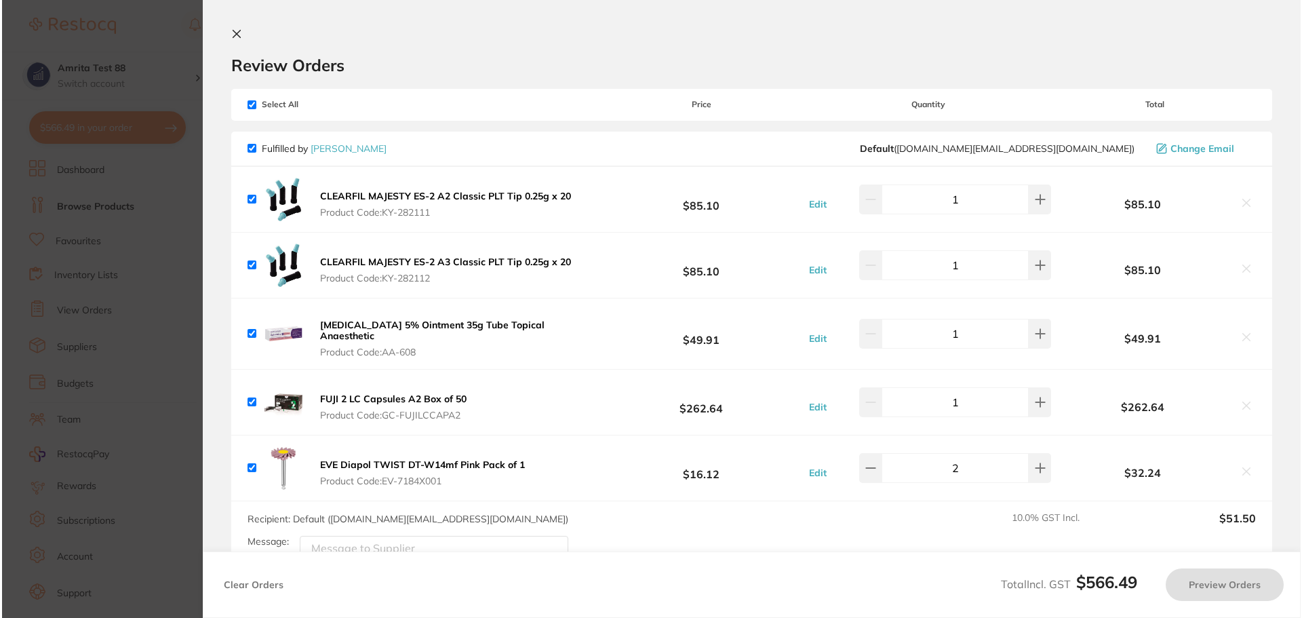
scroll to position [0, 0]
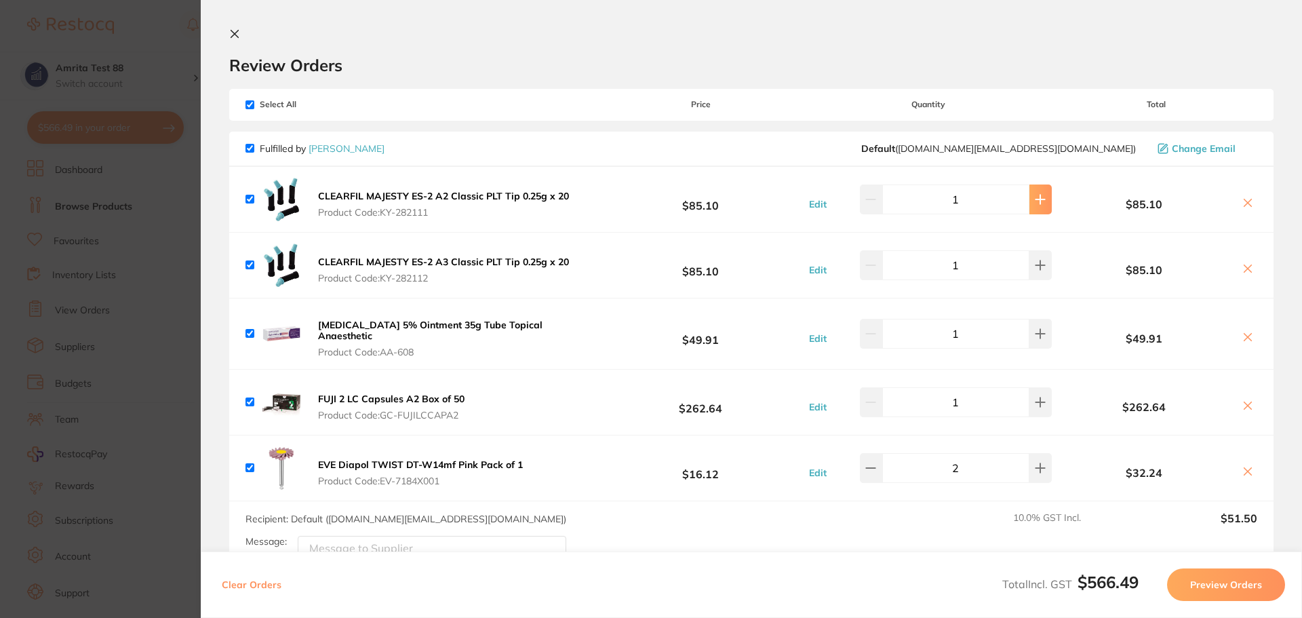
click at [1037, 201] on icon at bounding box center [1041, 199] width 9 height 9
type input "2"
click at [1044, 263] on button at bounding box center [1041, 265] width 22 height 30
type input "2"
click at [1035, 328] on icon at bounding box center [1040, 333] width 11 height 11
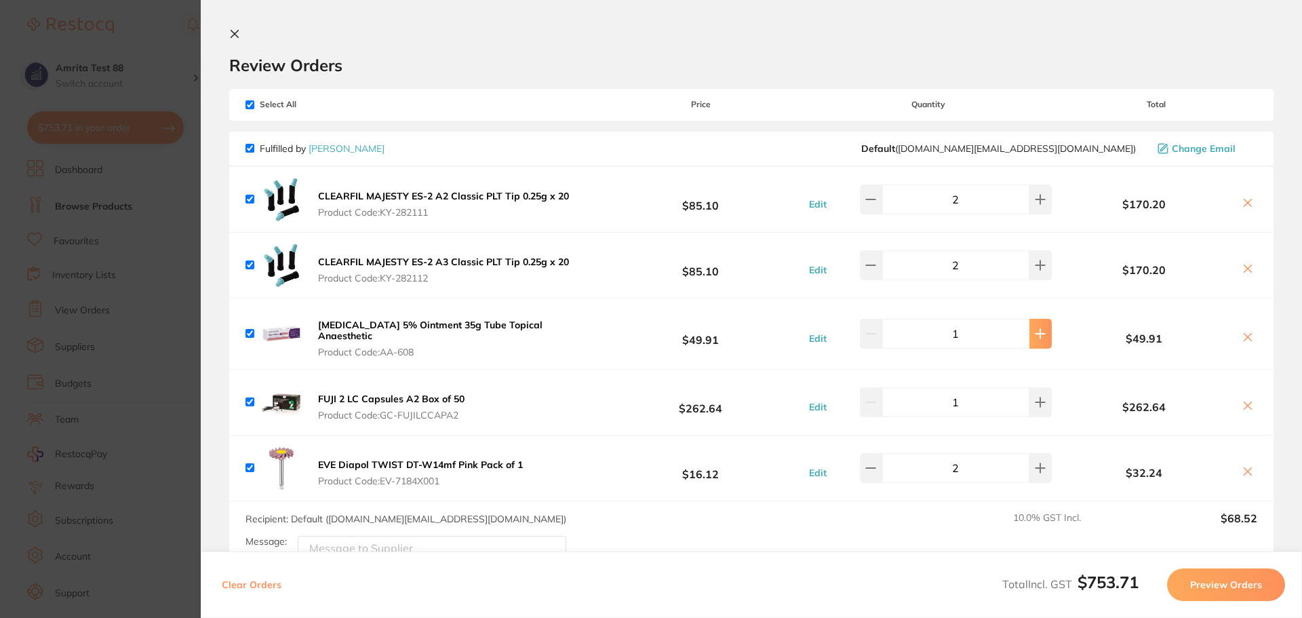
type input "2"
click at [101, 309] on section "Update RRP Set your pre negotiated price for this item. Item Agreed RRP (excl. …" at bounding box center [651, 309] width 1302 height 618
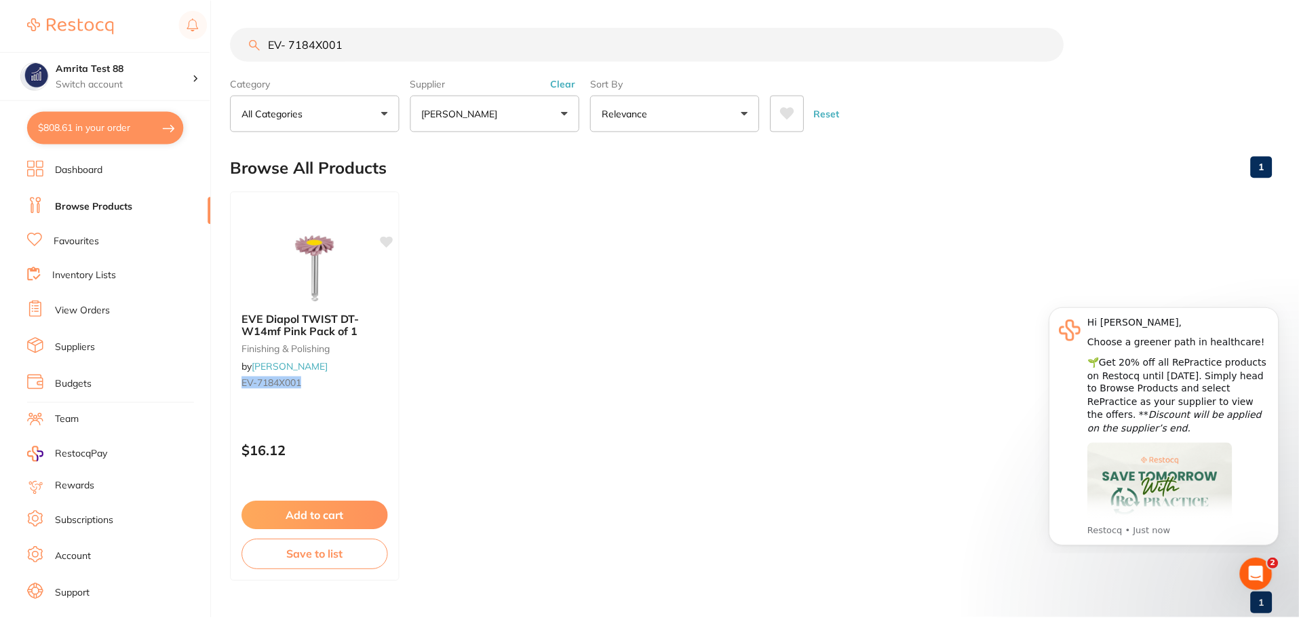
scroll to position [7, 0]
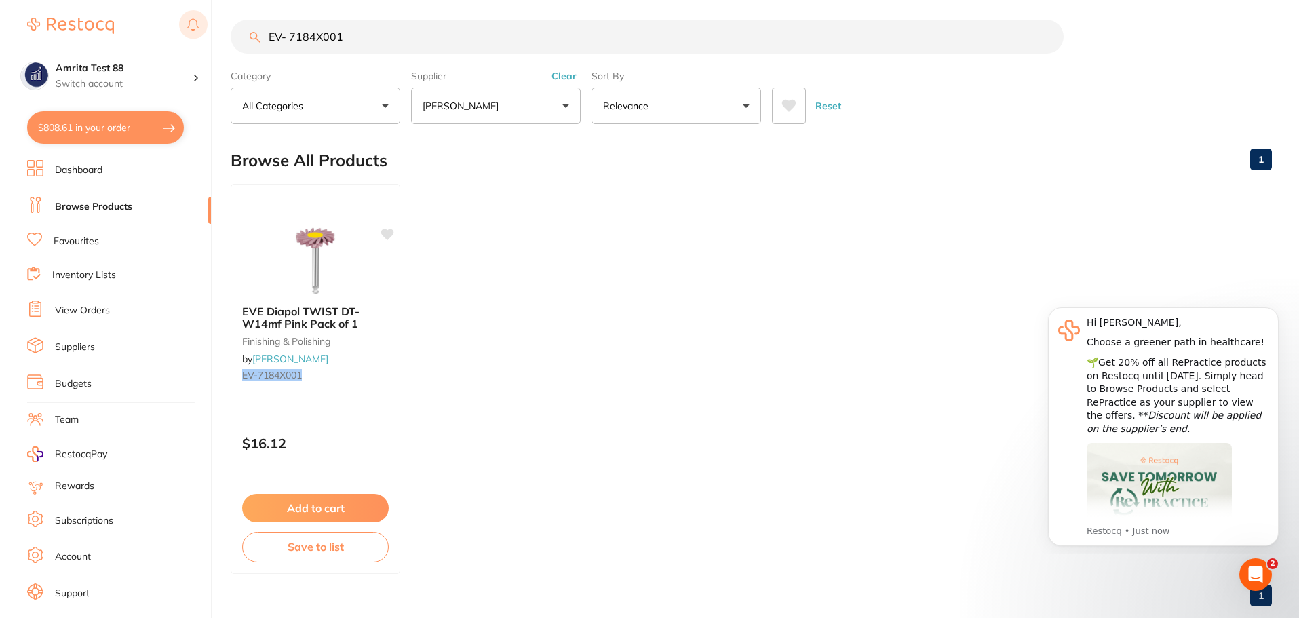
drag, startPoint x: 294, startPoint y: 33, endPoint x: 180, endPoint y: 33, distance: 114.0
click at [180, 33] on div "$808.61 Amrita Test 88 Switch account Amrita Test 88 $808.61 in your order Dash…" at bounding box center [649, 302] width 1299 height 618
paste input "GC- FUJIPLUSCAP"
type input "GC- FUJIPLUSCAP"
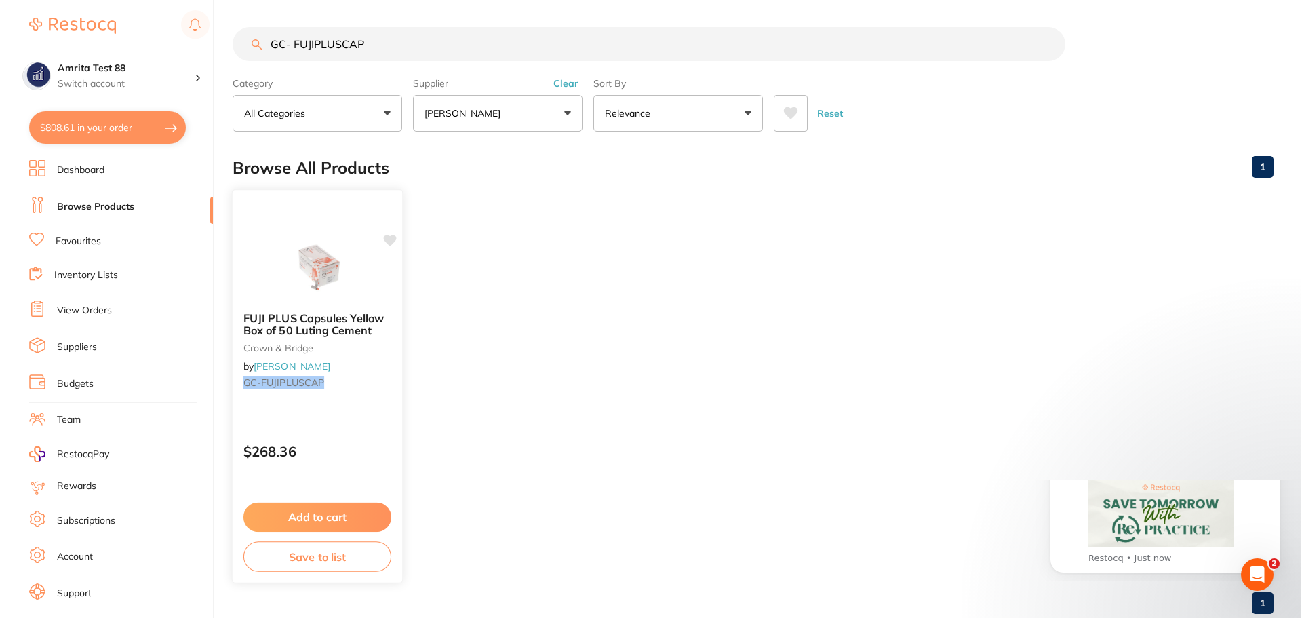
scroll to position [0, 0]
click at [314, 282] on img at bounding box center [315, 267] width 89 height 69
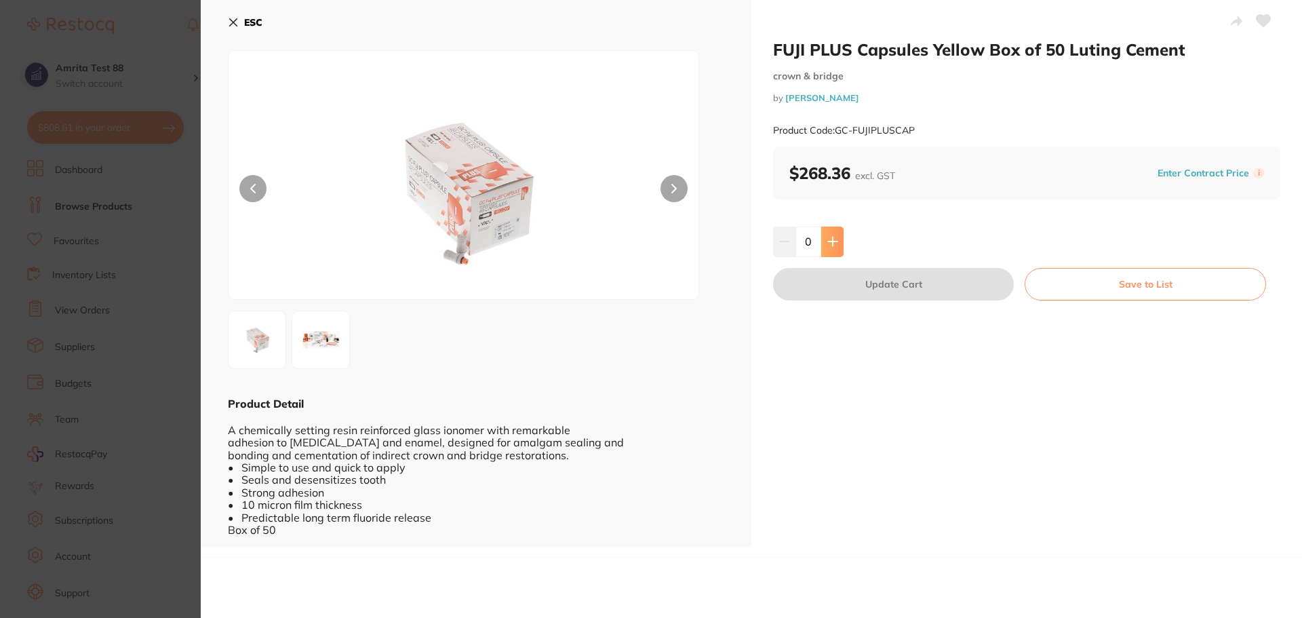
drag, startPoint x: 828, startPoint y: 244, endPoint x: 831, endPoint y: 254, distance: 11.2
click at [828, 244] on icon at bounding box center [833, 241] width 11 height 11
type input "1"
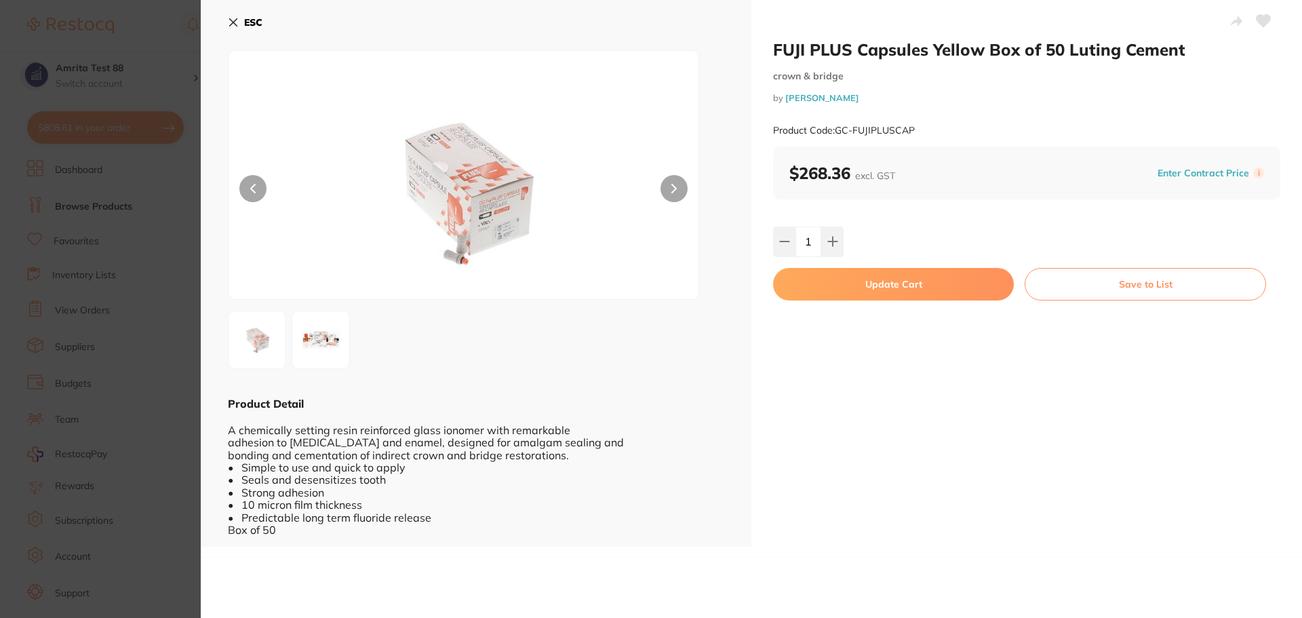
click at [845, 287] on button "Update Cart" at bounding box center [893, 284] width 241 height 33
checkbox input "false"
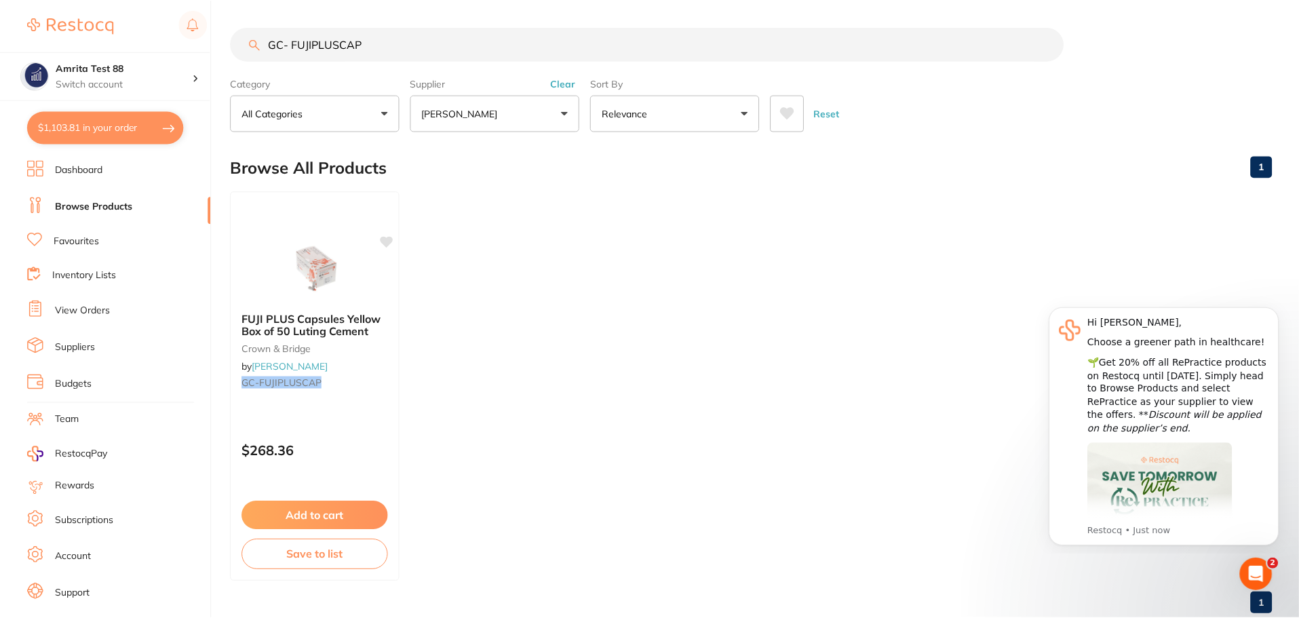
scroll to position [7, 0]
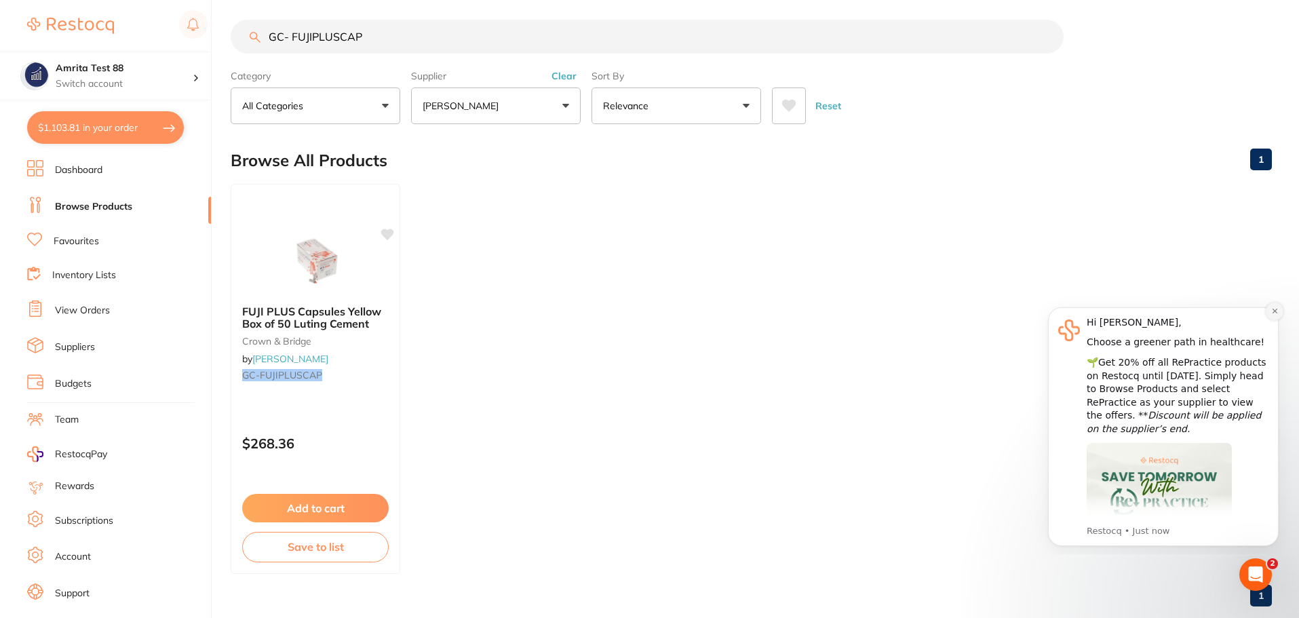
click at [1273, 310] on icon "Dismiss notification" at bounding box center [1274, 311] width 5 height 5
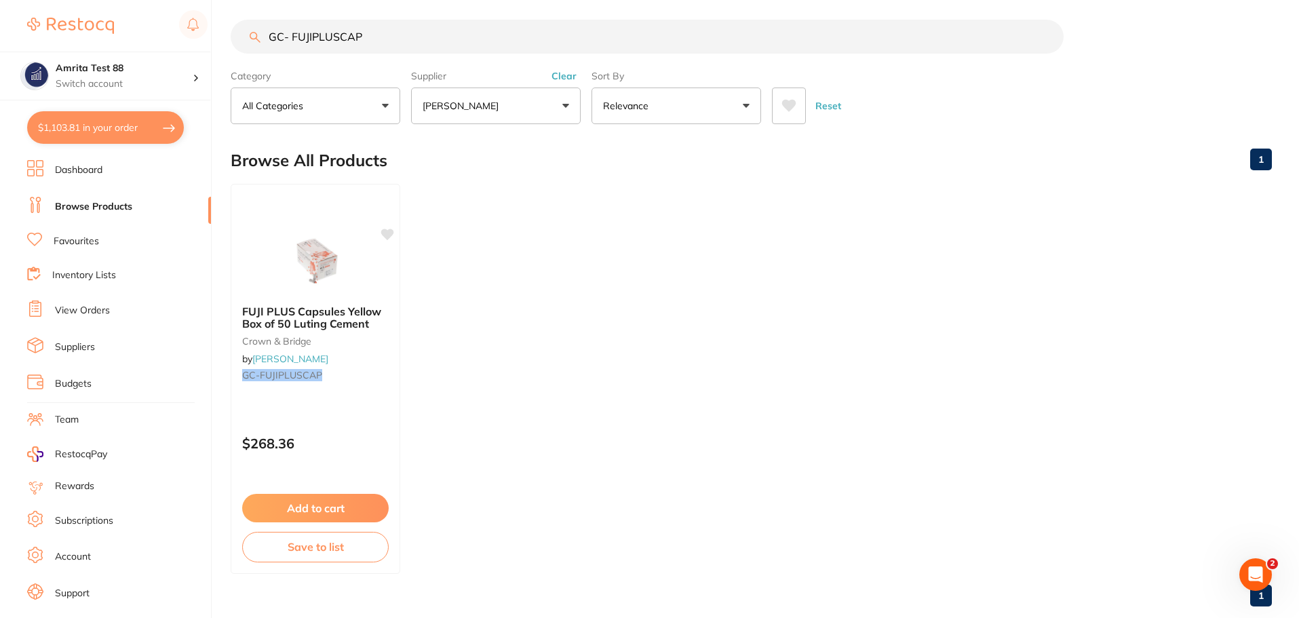
click at [156, 136] on button "$1,103.81 in your order" at bounding box center [105, 127] width 157 height 33
checkbox input "true"
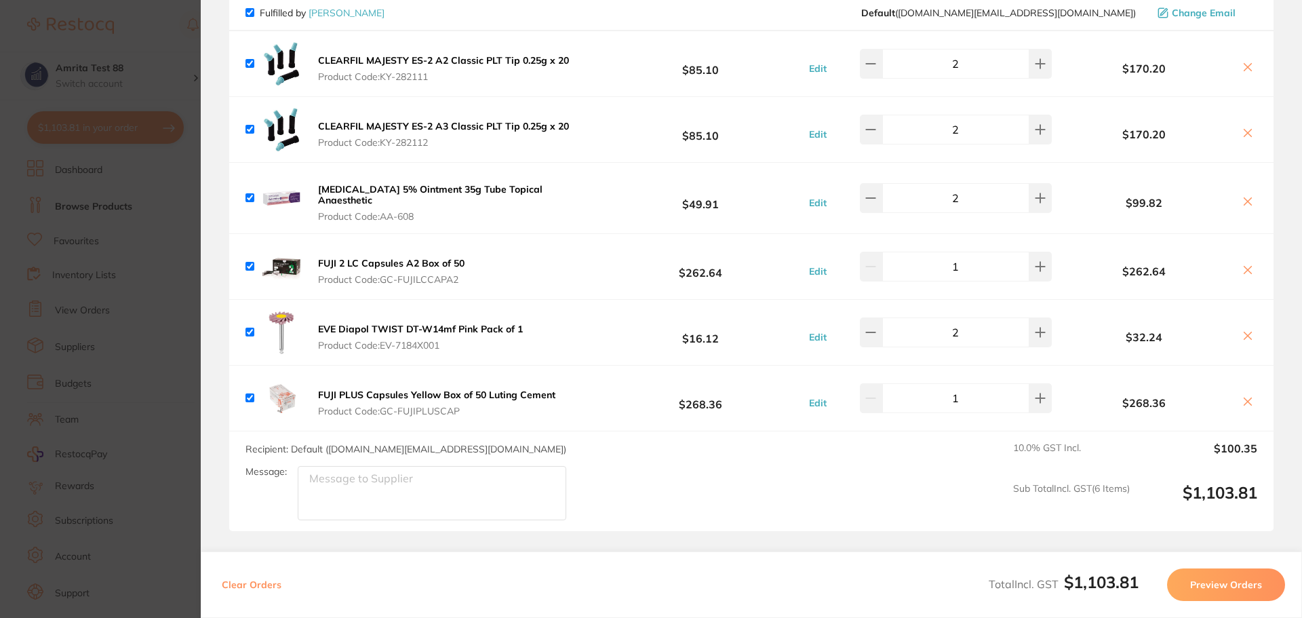
scroll to position [0, 0]
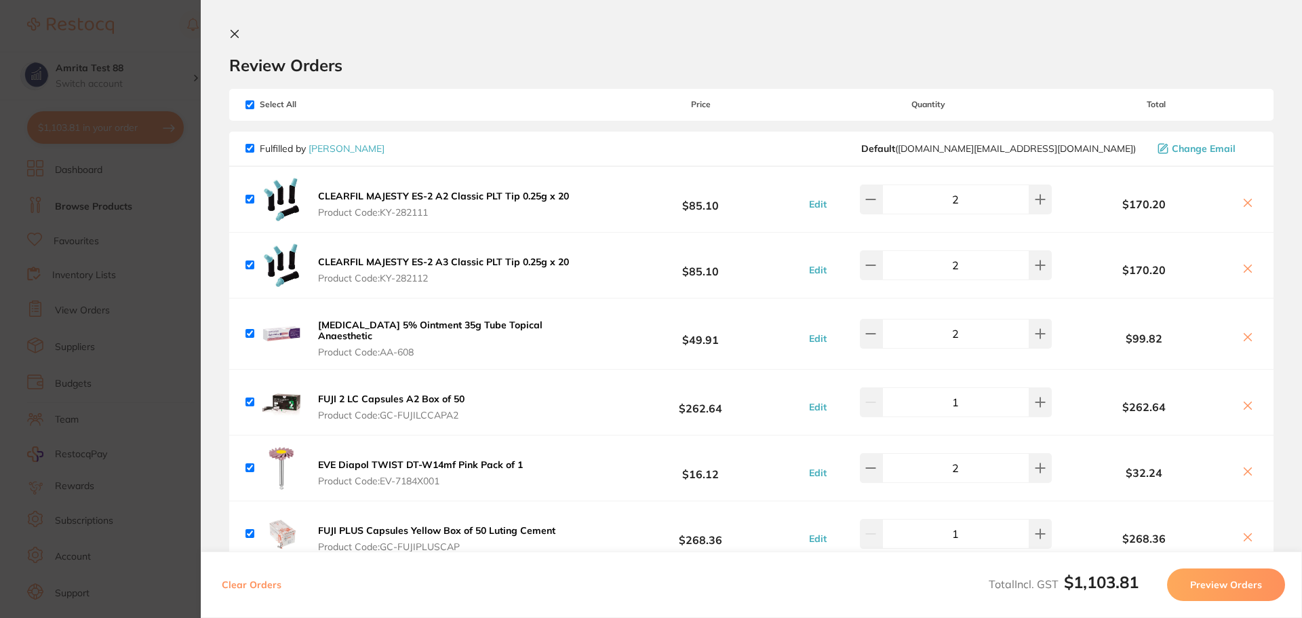
click at [1183, 584] on button "Preview Orders" at bounding box center [1226, 584] width 118 height 33
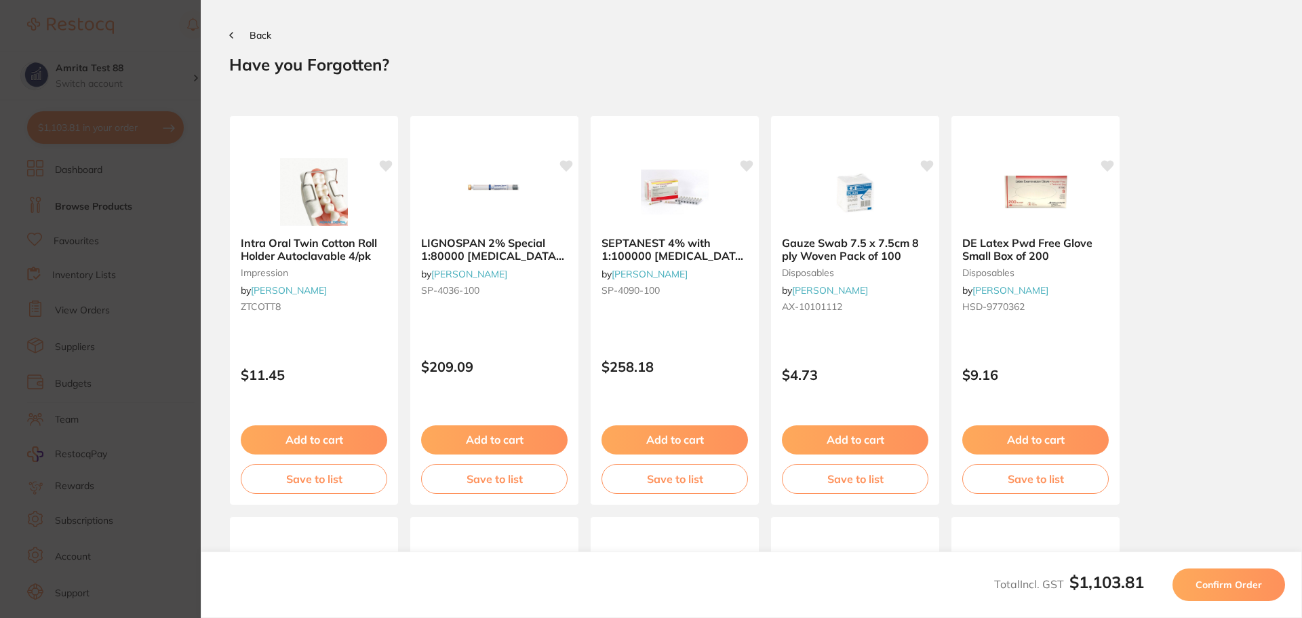
click at [1195, 583] on button "Confirm Order" at bounding box center [1229, 584] width 113 height 33
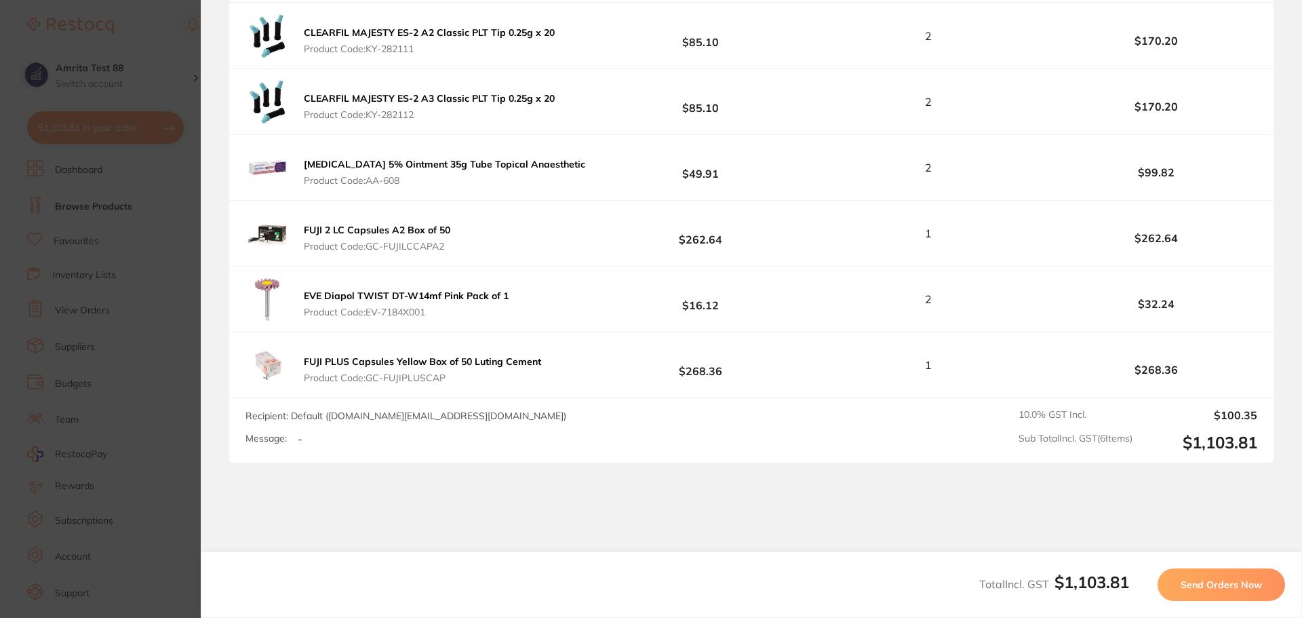
scroll to position [200, 0]
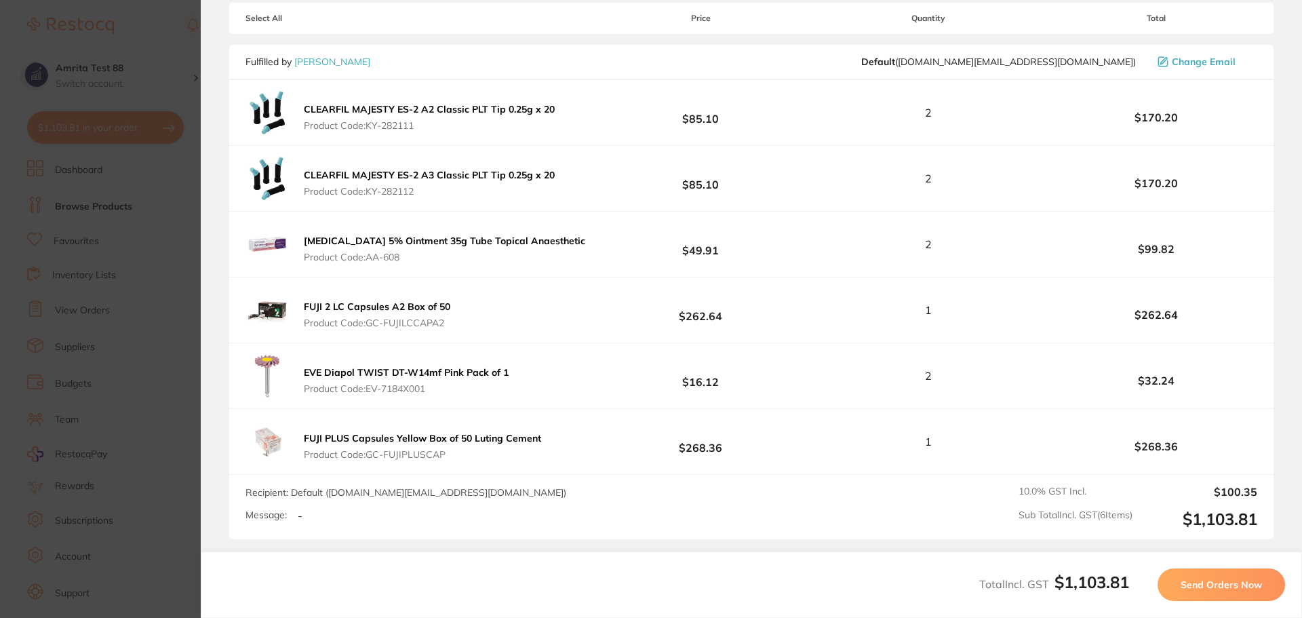
click at [1239, 580] on span "Send Orders Now" at bounding box center [1221, 585] width 81 height 12
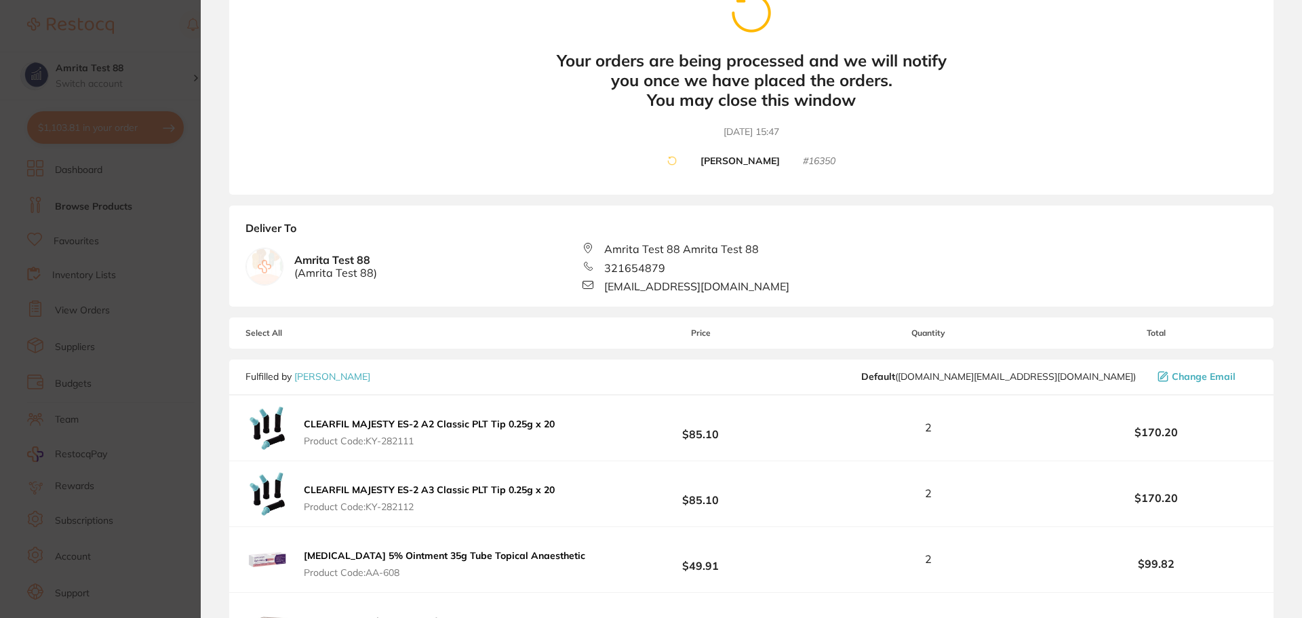
scroll to position [0, 0]
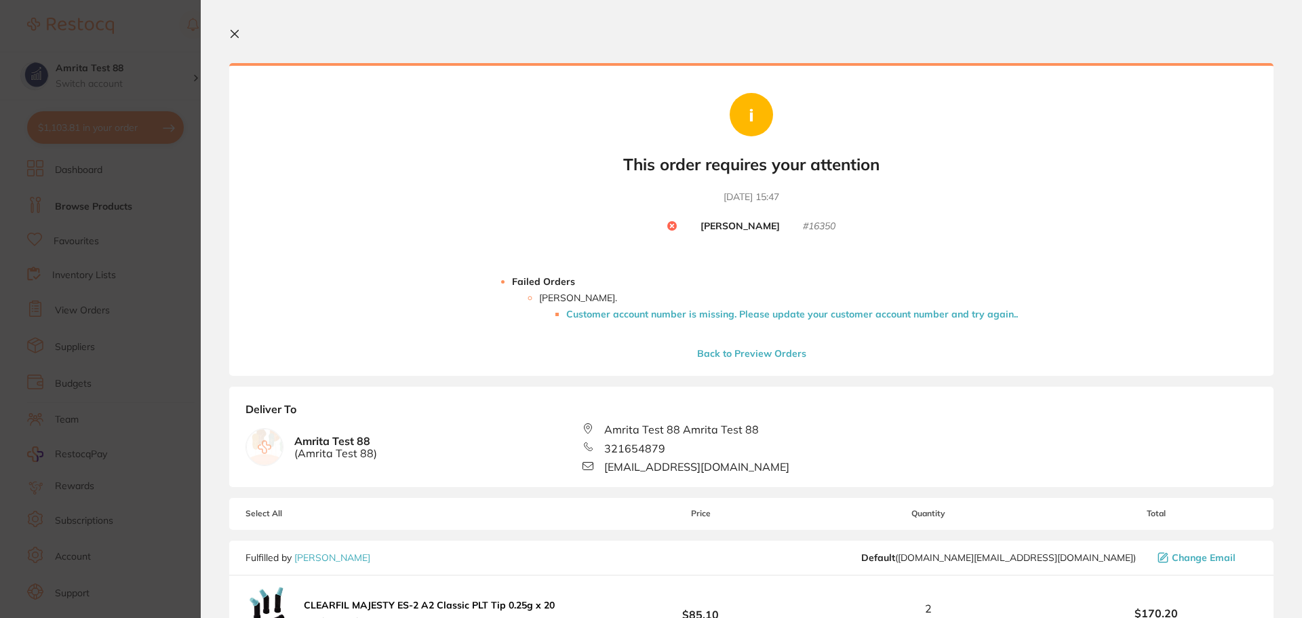
click at [653, 317] on li "Customer account number is missing. Please update your customer account number …" at bounding box center [792, 314] width 452 height 11
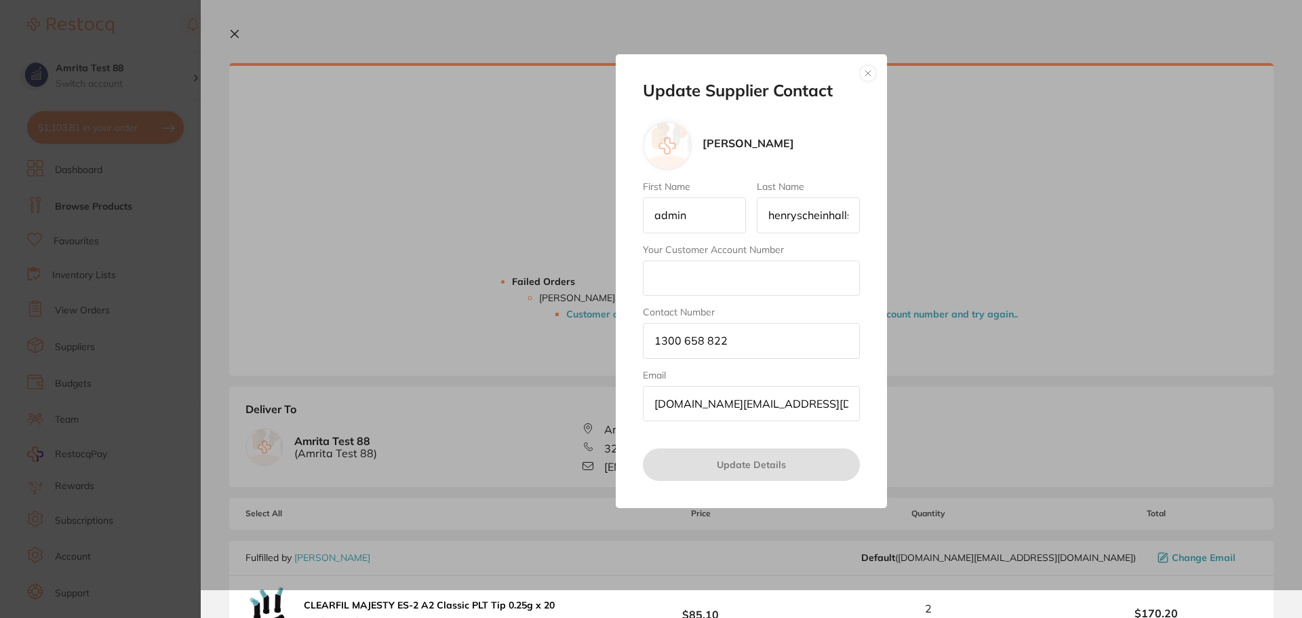
click at [729, 282] on input "Your Customer Account Number" at bounding box center [751, 277] width 217 height 35
type input "3210"
click at [754, 452] on button "Update Details" at bounding box center [751, 464] width 217 height 33
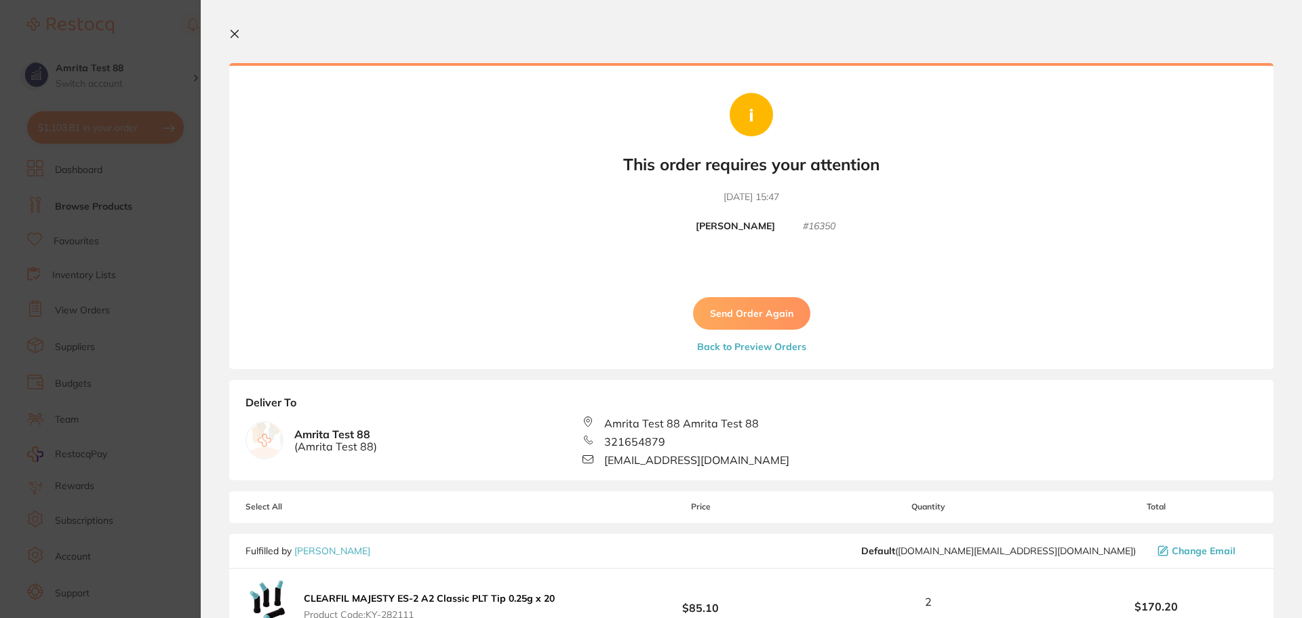
click at [754, 315] on button "Send Order Again" at bounding box center [751, 313] width 117 height 33
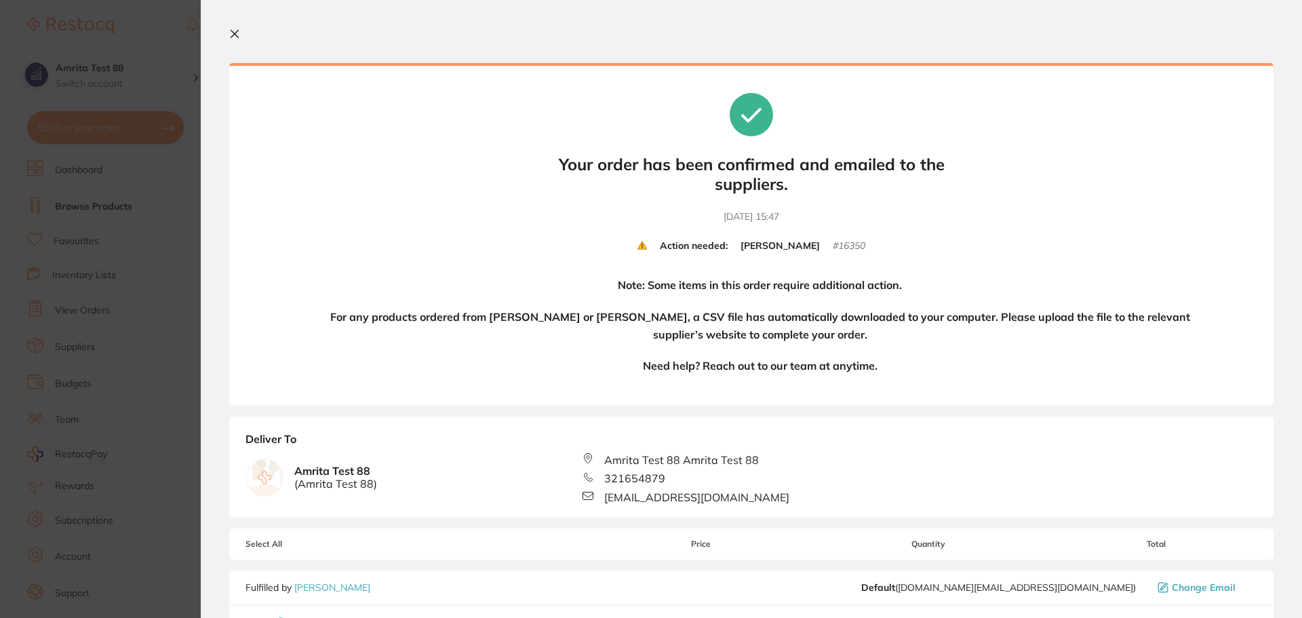
click at [237, 30] on icon at bounding box center [234, 33] width 11 height 11
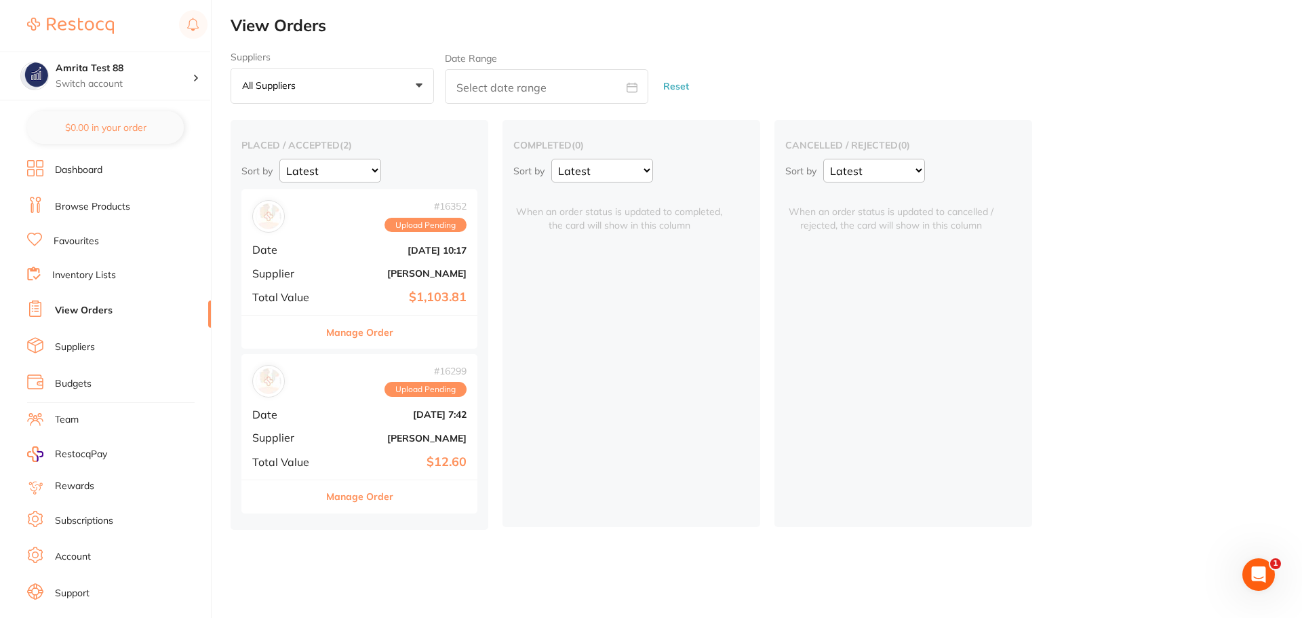
click at [349, 263] on div "# 16352 Upload Pending Date Sept 18 2025, 10:17 Supplier Henry Schein Halas Tot…" at bounding box center [360, 251] width 236 height 125
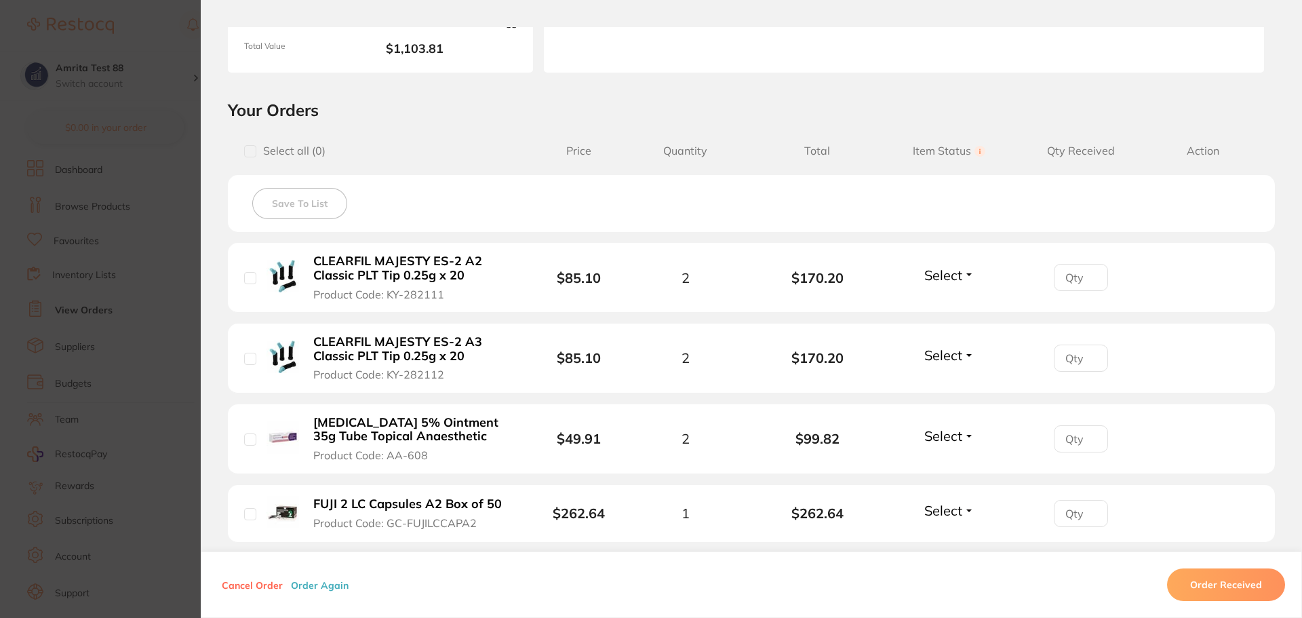
scroll to position [136, 0]
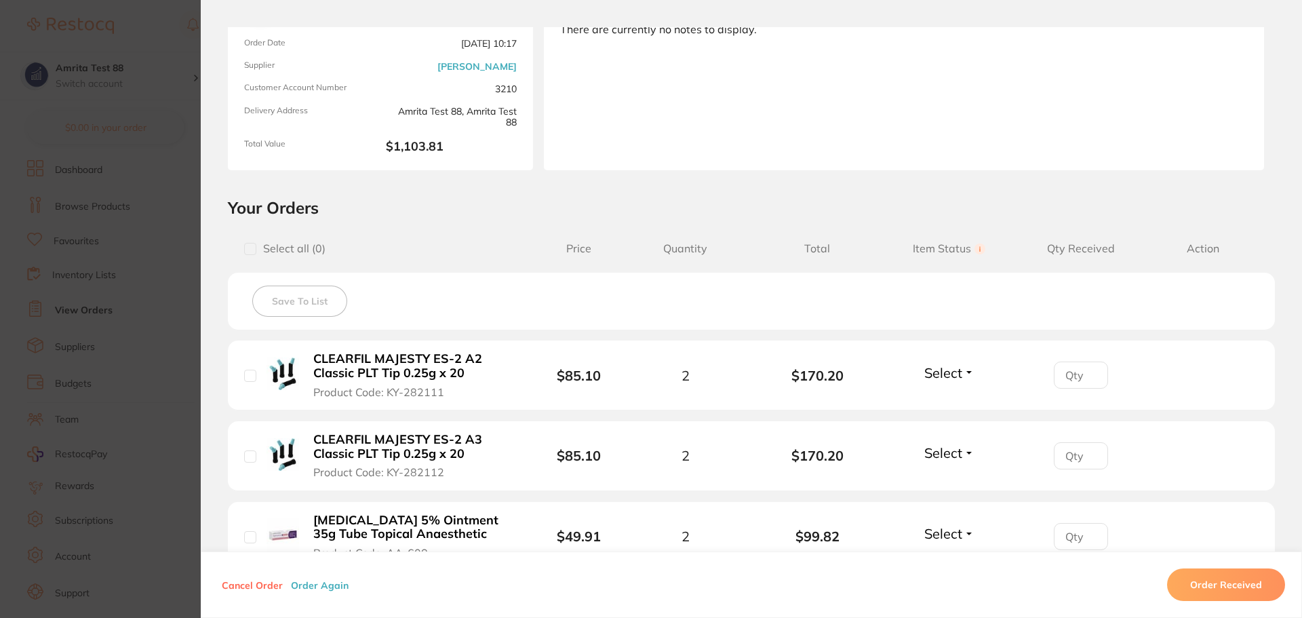
click at [150, 242] on section "Order ID: Restocq- 16352 Order Information Upload Pending Order Date Sept 18 20…" at bounding box center [651, 309] width 1302 height 618
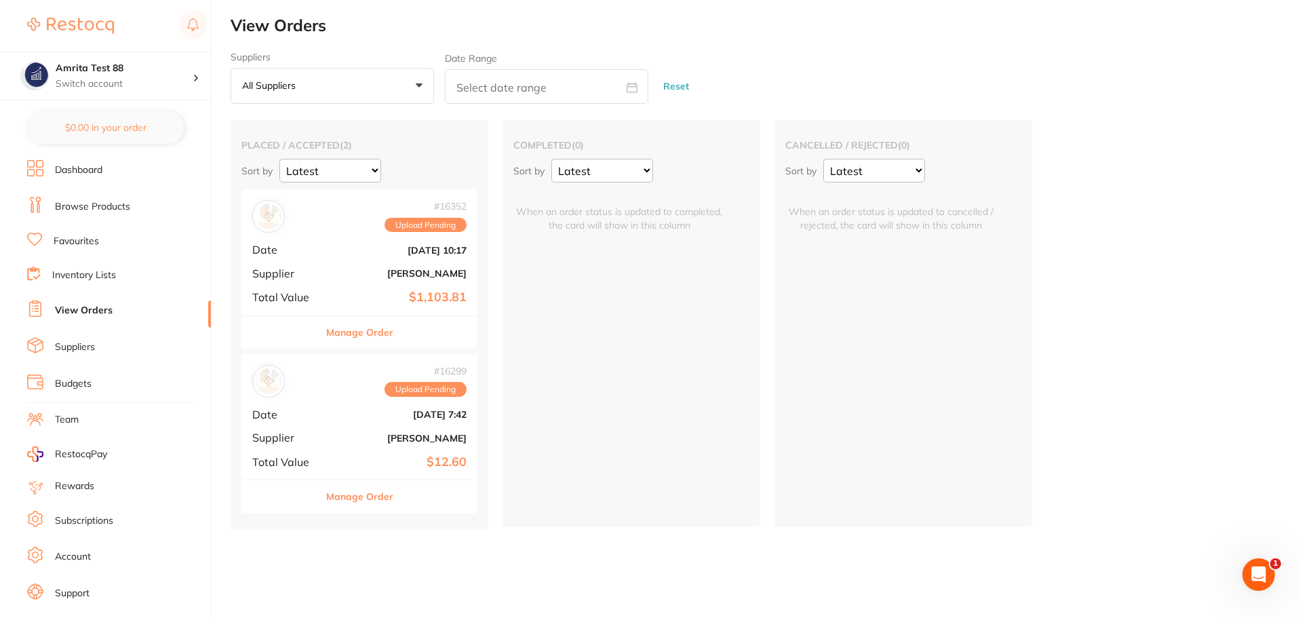
click at [325, 284] on div "# 16352 Upload Pending Date Sept 18 2025, 10:17 Supplier Henry Schein Halas Tot…" at bounding box center [360, 251] width 236 height 125
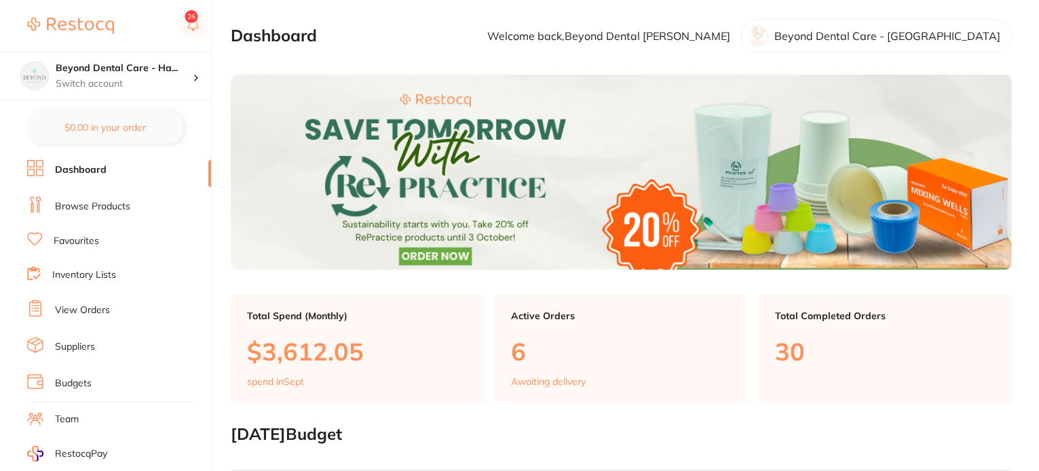
click at [93, 307] on link "View Orders" at bounding box center [82, 311] width 55 height 14
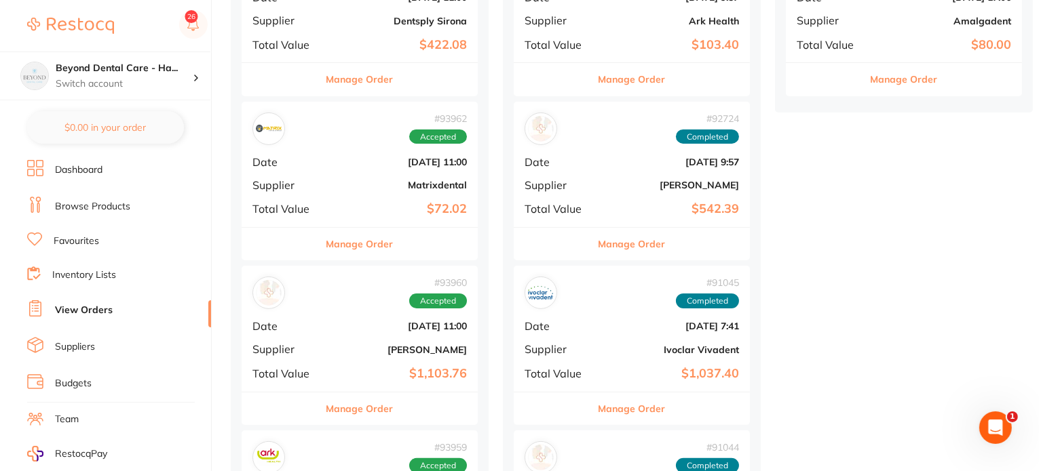
scroll to position [475, 0]
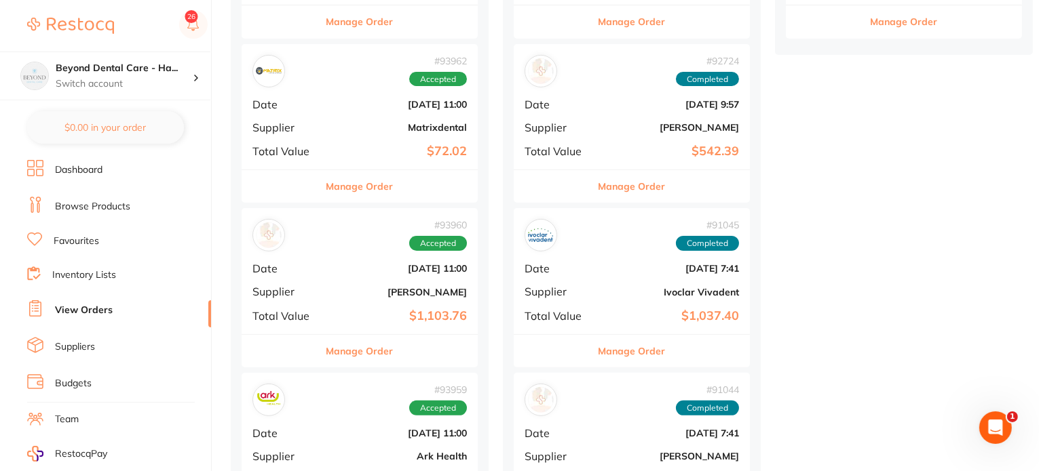
click at [347, 280] on div "# 93960 Accepted Date Sept 17 2025, 11:00 Supplier Henry Schein Halas Total Val…" at bounding box center [360, 270] width 236 height 125
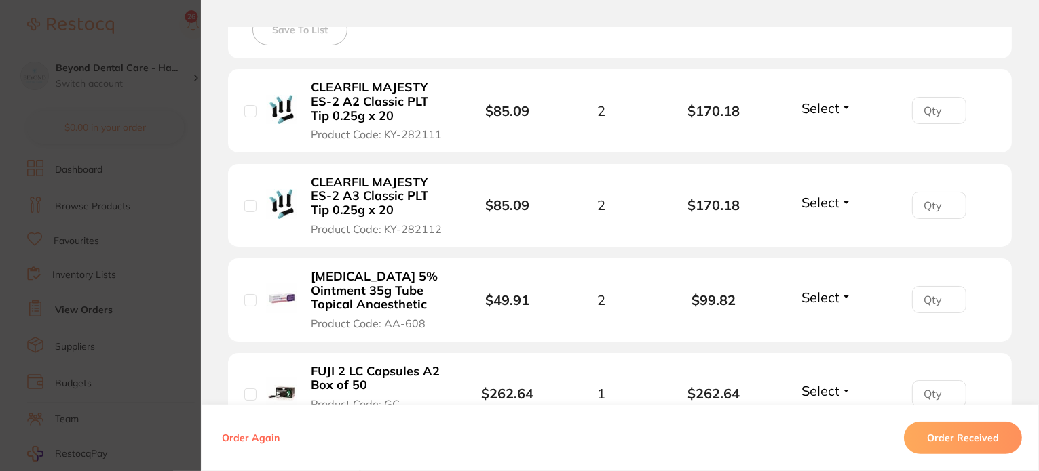
scroll to position [271, 0]
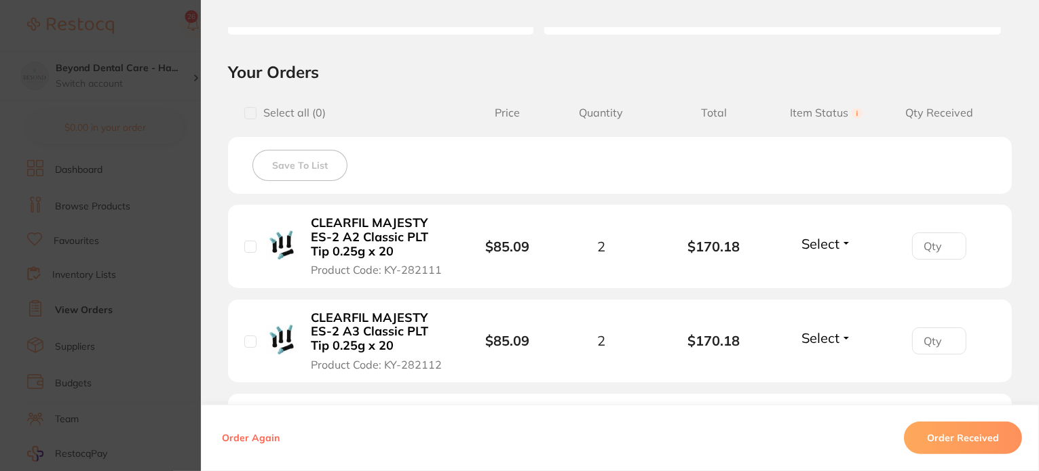
drag, startPoint x: 138, startPoint y: 170, endPoint x: 471, endPoint y: 9, distance: 369.9
click at [138, 170] on section "Order ID: Restocq- 93960 Order Information Accepted Order Order Date Sept 17 20…" at bounding box center [519, 235] width 1039 height 471
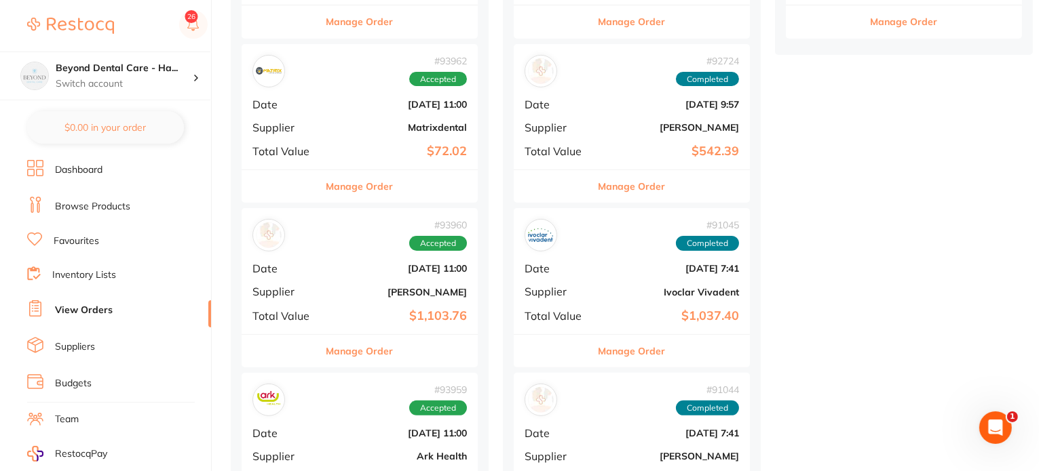
drag, startPoint x: 383, startPoint y: 294, endPoint x: 979, endPoint y: 209, distance: 602.3
click at [383, 294] on b "[PERSON_NAME]" at bounding box center [399, 292] width 136 height 11
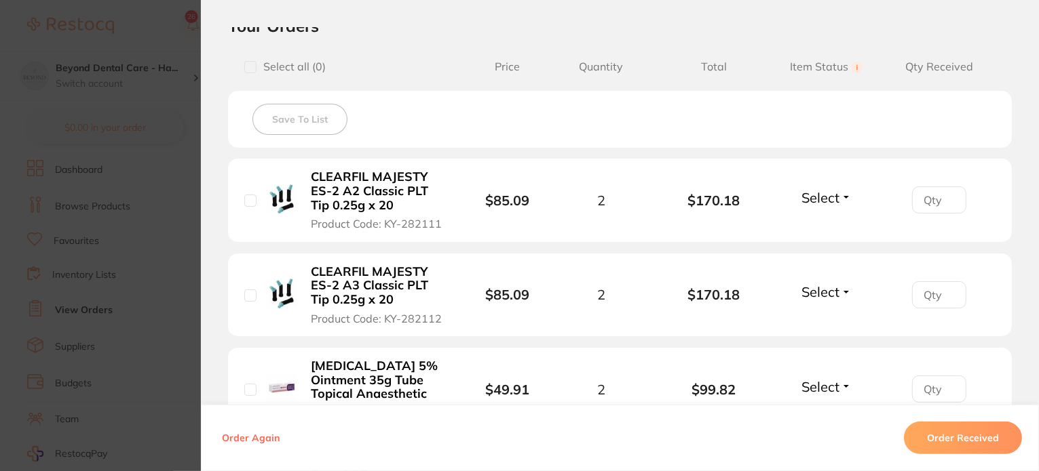
scroll to position [339, 0]
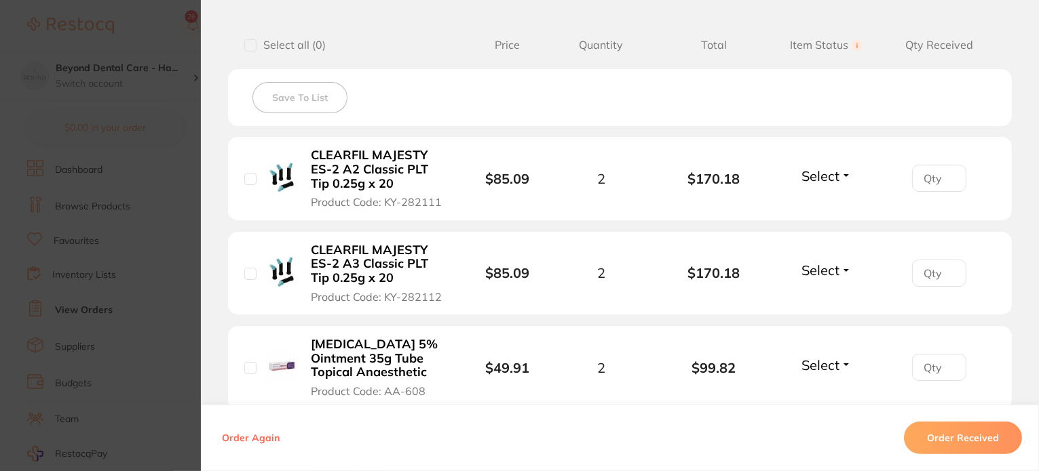
click at [144, 218] on section "Order ID: Restocq- 93960 Order Information Accepted Order Order Date Sept 17 20…" at bounding box center [519, 235] width 1039 height 471
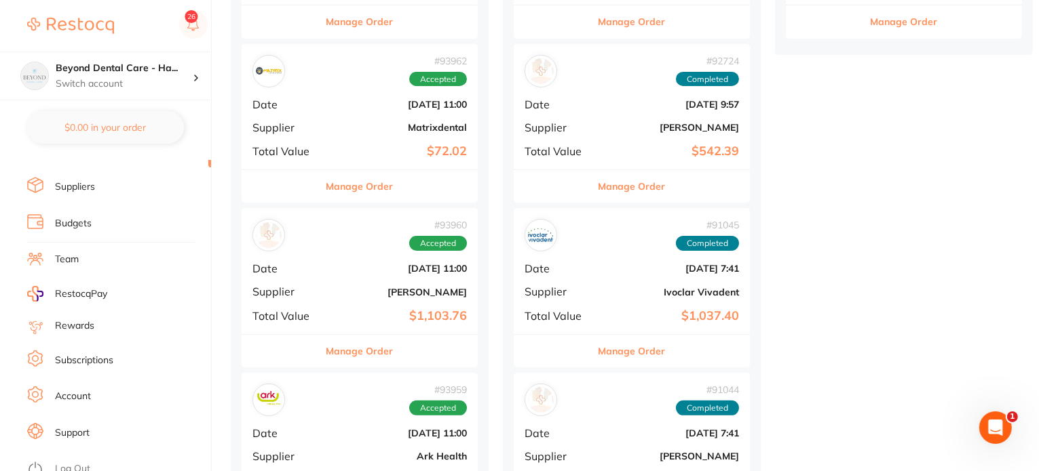
scroll to position [543, 0]
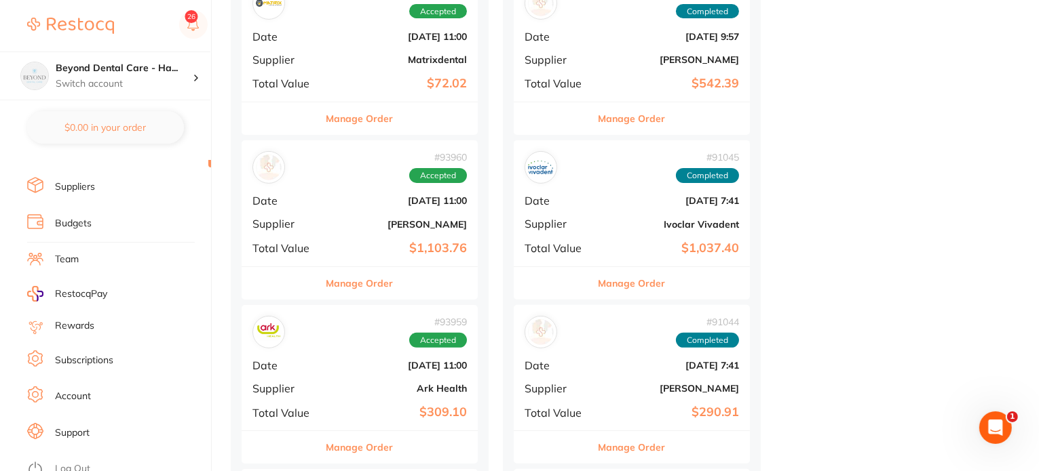
click at [70, 463] on link "Log Out" at bounding box center [72, 470] width 35 height 14
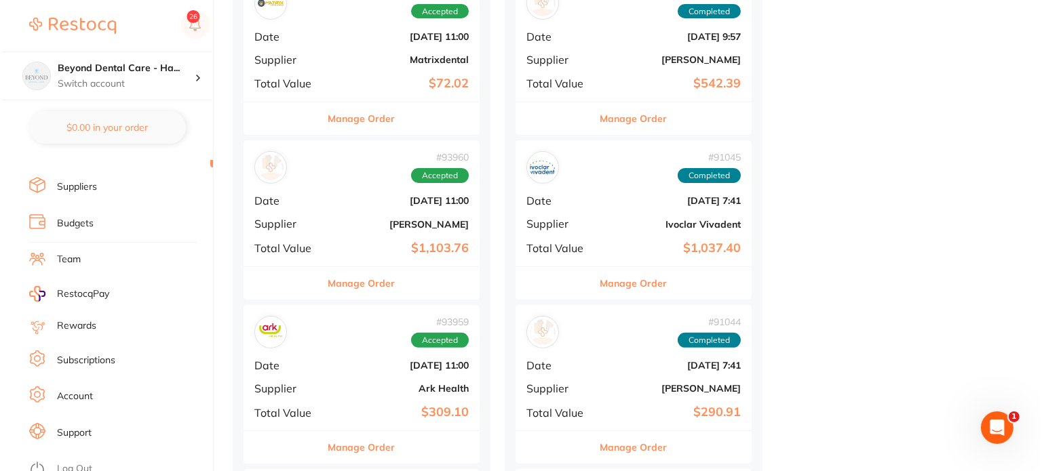
scroll to position [0, 0]
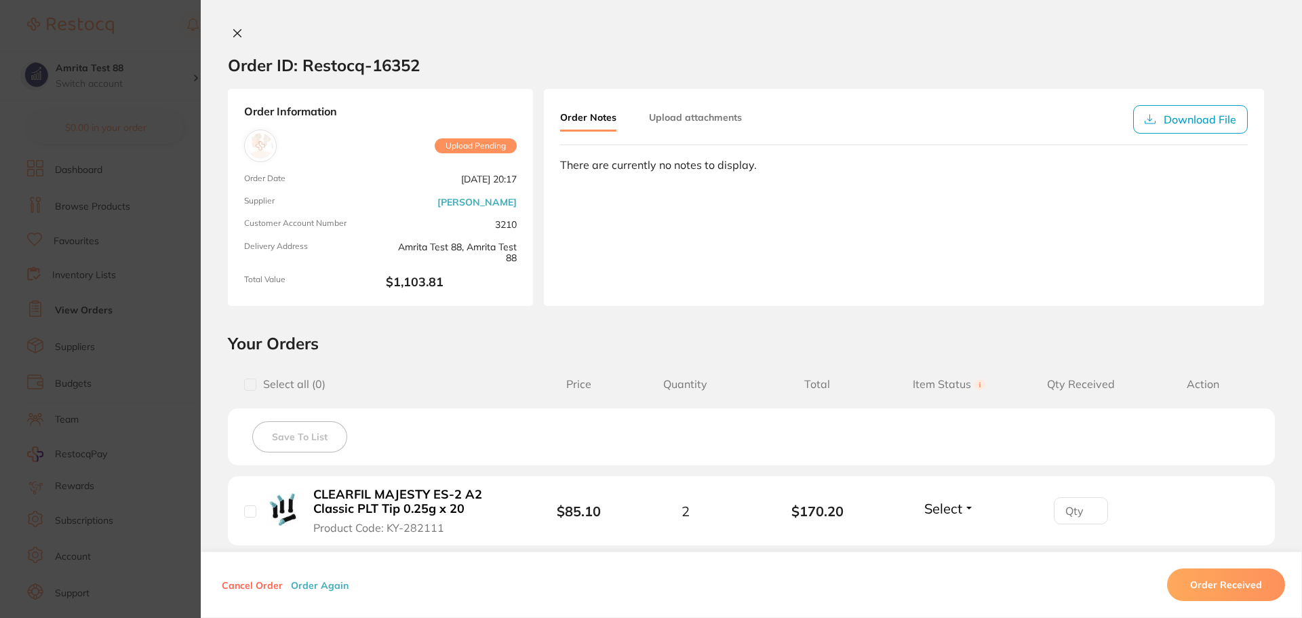
click at [134, 201] on section "Order ID: Restocq- 16352 Order Information Upload Pending Order Date Sept 18 20…" at bounding box center [651, 309] width 1302 height 618
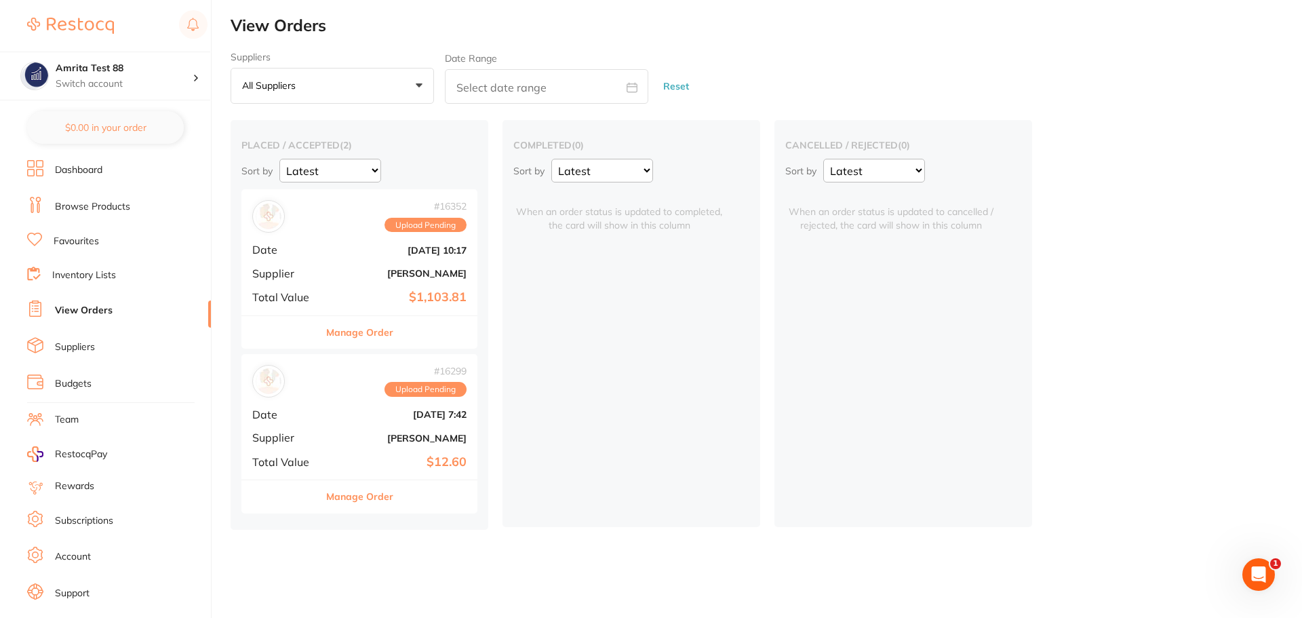
click at [352, 273] on b "[PERSON_NAME]" at bounding box center [399, 273] width 136 height 11
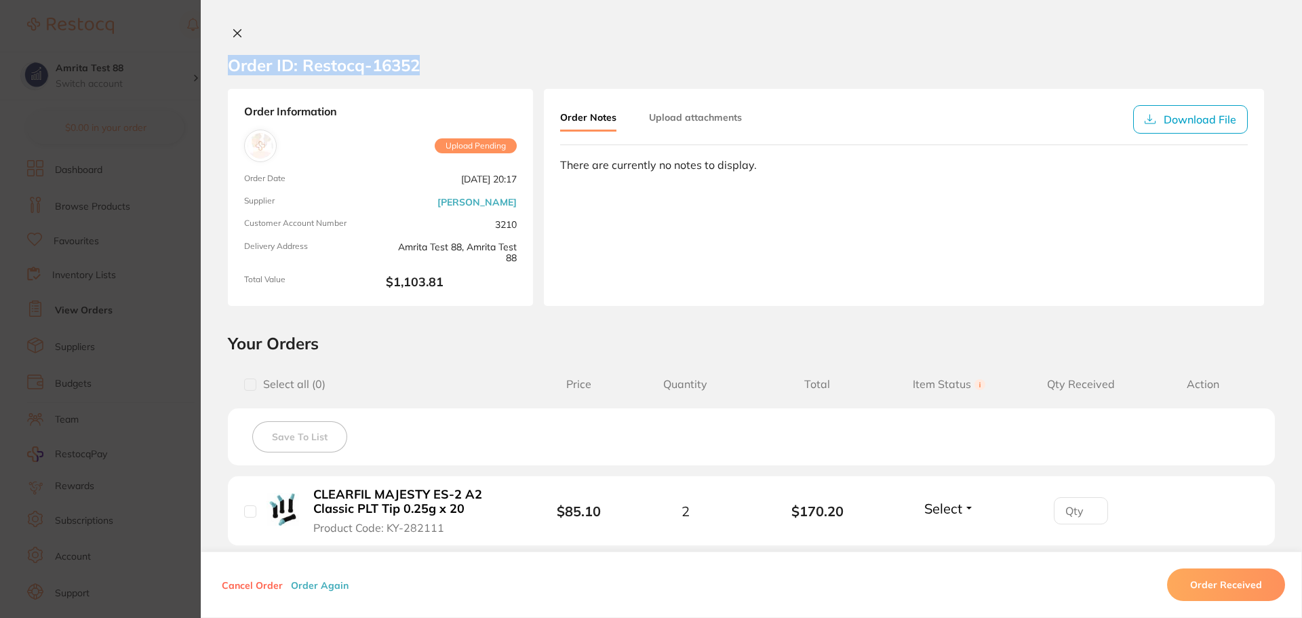
drag, startPoint x: 436, startPoint y: 66, endPoint x: 222, endPoint y: 64, distance: 214.4
click at [222, 64] on section "Order ID: Restocq- 16352" at bounding box center [752, 64] width 1102 height 47
copy h2 "Order ID: Restocq- 16352"
click at [239, 31] on icon at bounding box center [237, 33] width 7 height 7
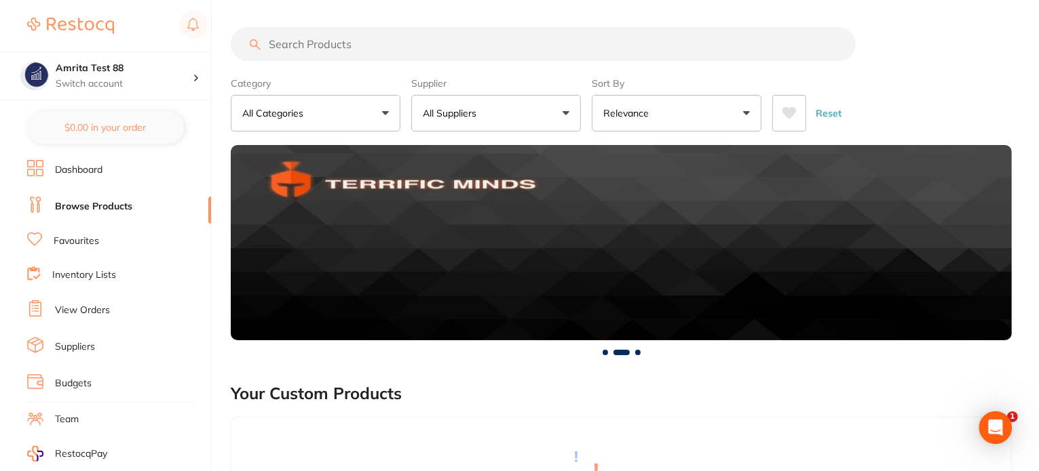
click at [437, 121] on button "All Suppliers" at bounding box center [496, 113] width 170 height 37
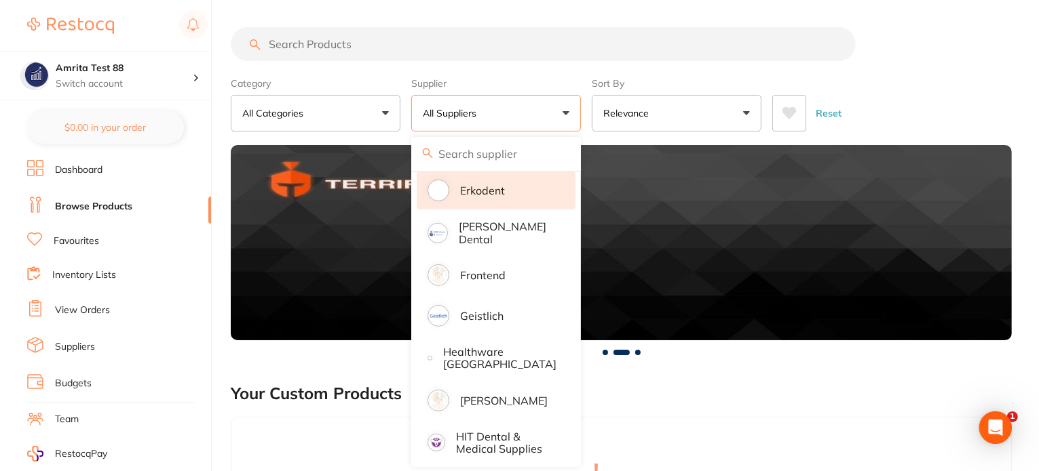
scroll to position [746, 0]
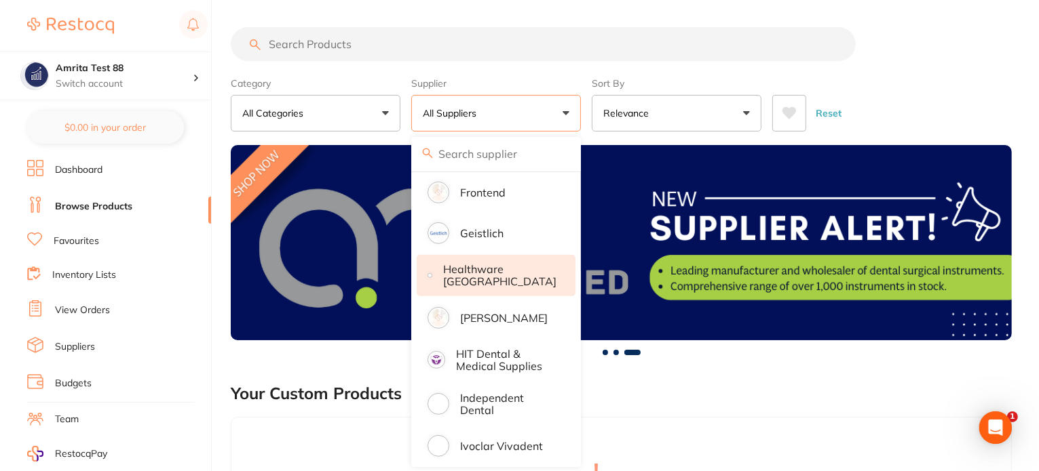
click at [503, 278] on p "Healthware [GEOGRAPHIC_DATA]" at bounding box center [499, 275] width 113 height 25
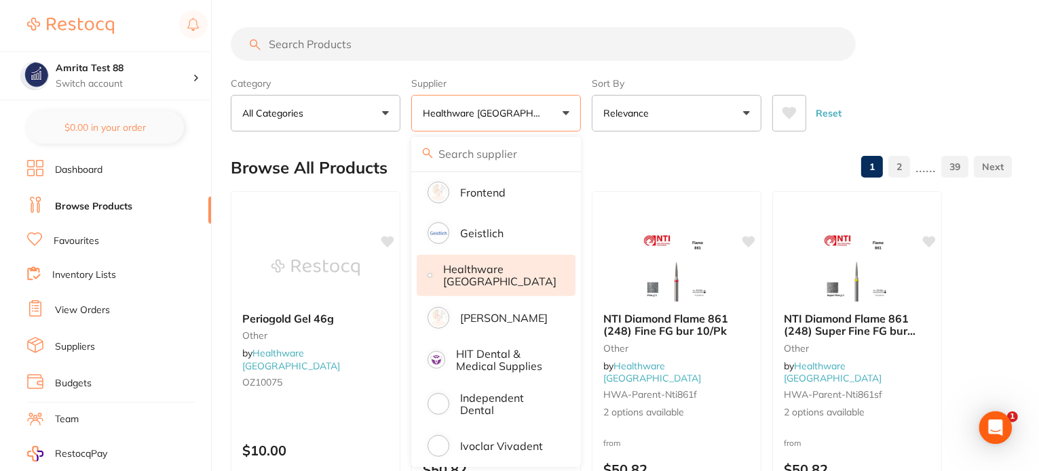
click at [583, 111] on div "Category All Categories All Categories Crown & Bridge Disposables Endodontics E…" at bounding box center [621, 102] width 781 height 60
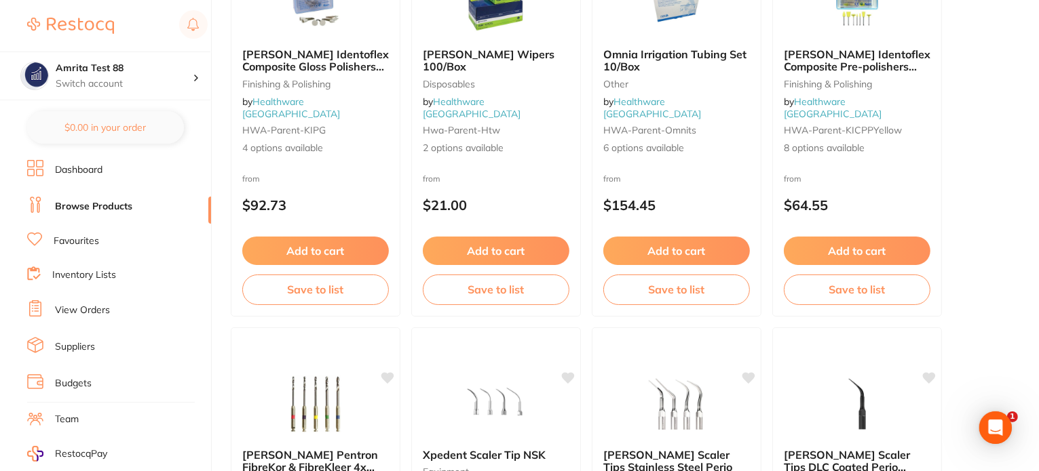
scroll to position [4613, 0]
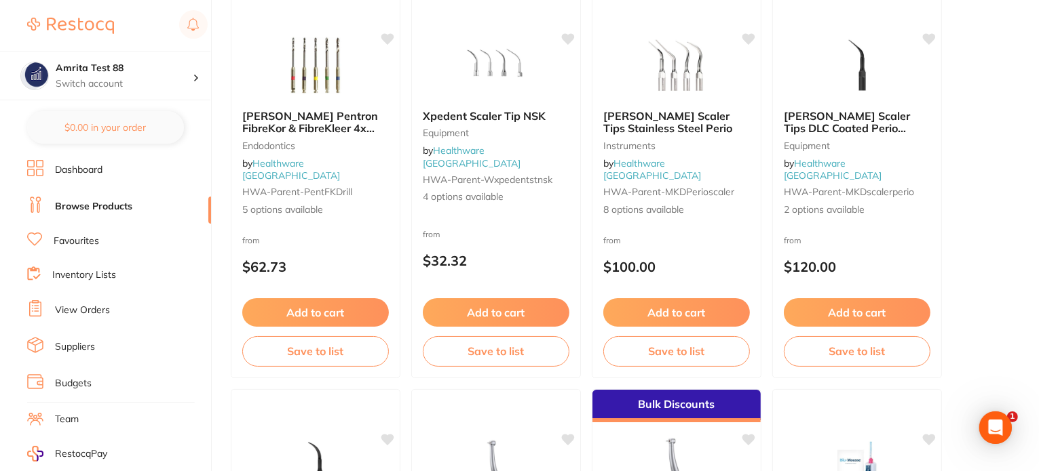
click at [76, 304] on link "View Orders" at bounding box center [82, 311] width 55 height 14
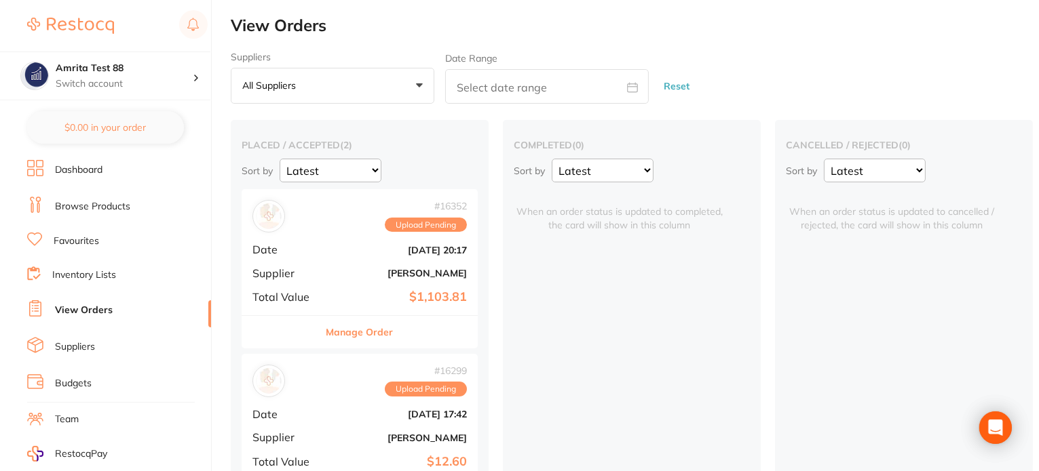
click at [342, 261] on div "# 16352 Upload Pending Date Sept 18 2025, 20:17 Supplier Henry Schein Halas Tot…" at bounding box center [360, 251] width 236 height 125
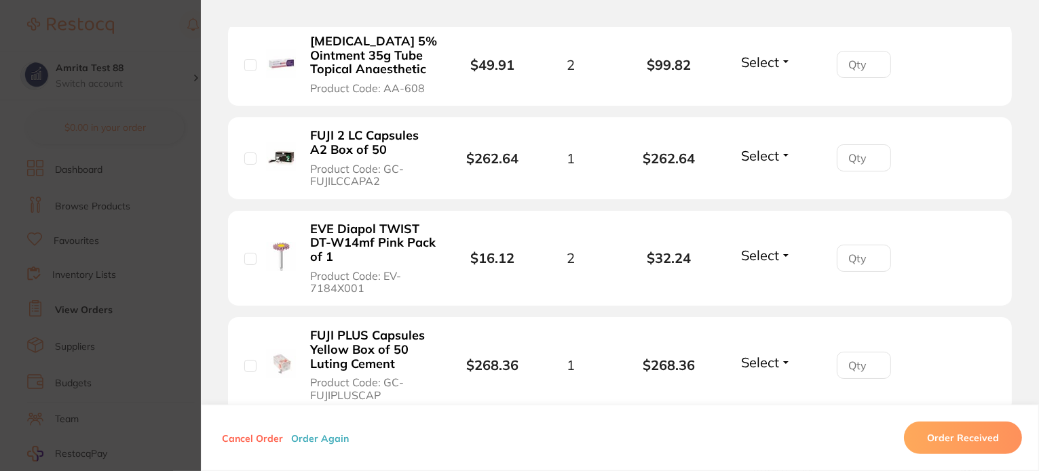
scroll to position [611, 0]
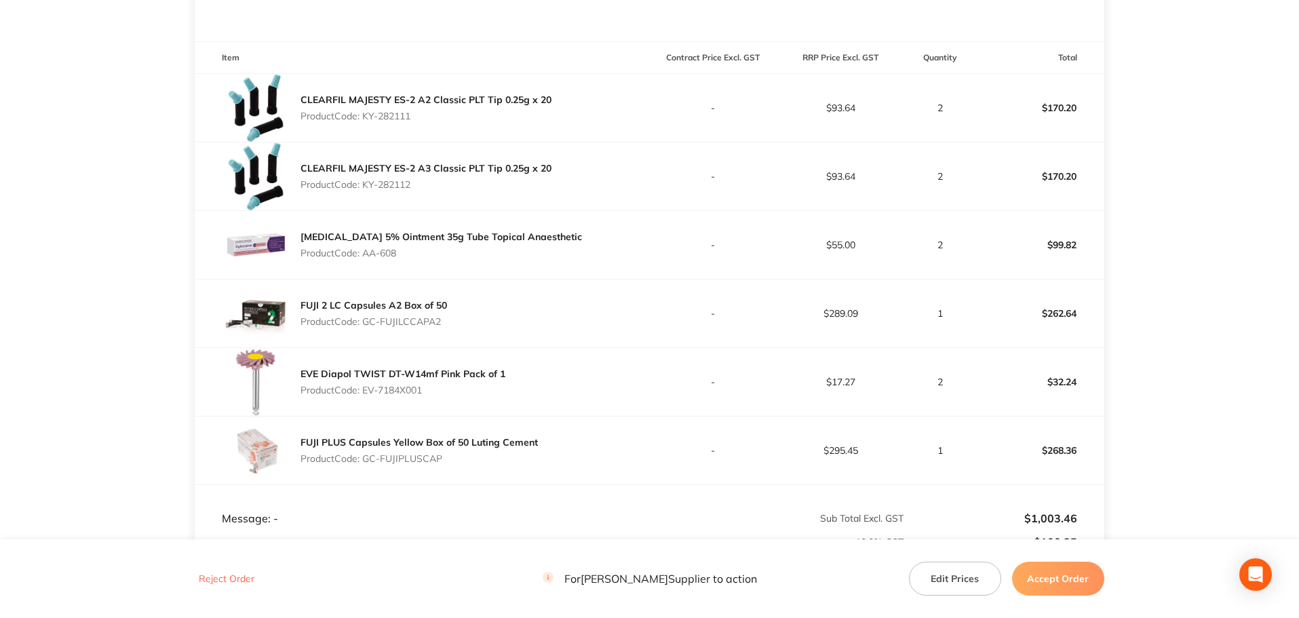
scroll to position [204, 0]
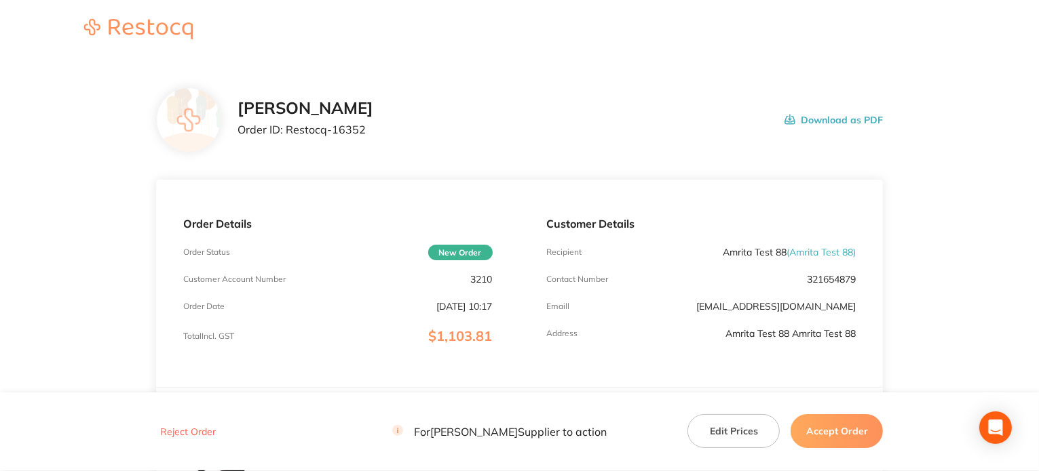
scroll to position [204, 0]
